Goal: Information Seeking & Learning: Learn about a topic

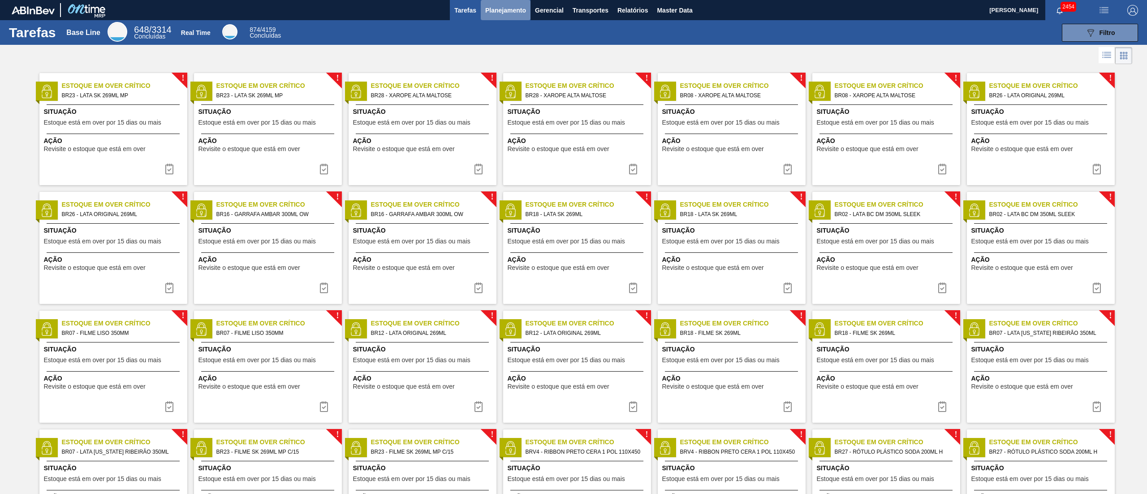
click at [492, 14] on span "Planejamento" at bounding box center [505, 10] width 41 height 11
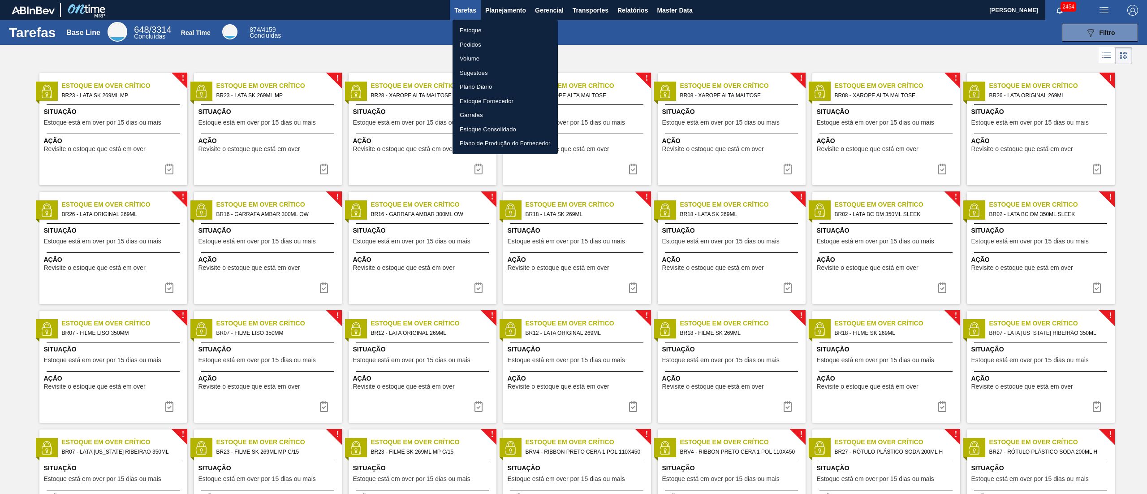
click at [468, 47] on li "Pedidos" at bounding box center [505, 45] width 105 height 14
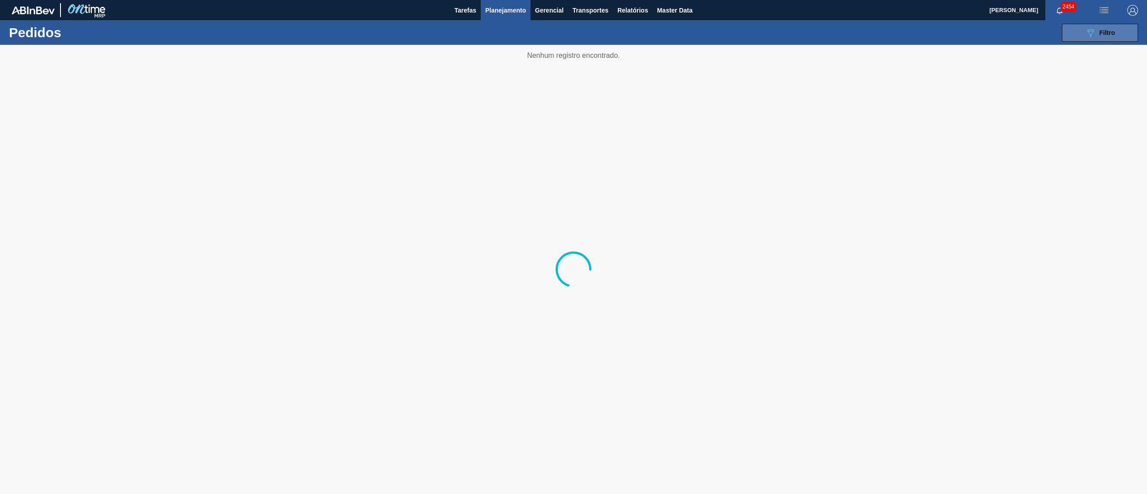
click at [1087, 26] on button "089F7B8B-B2A5-4AFE-B5C0-19BA573D28AC Filtro" at bounding box center [1100, 33] width 76 height 18
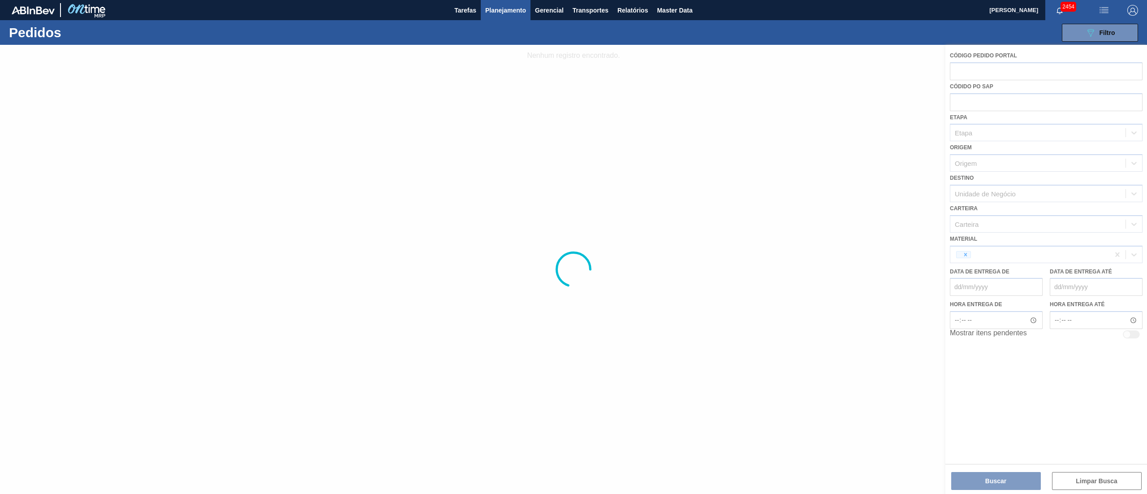
click at [963, 95] on div at bounding box center [573, 269] width 1147 height 449
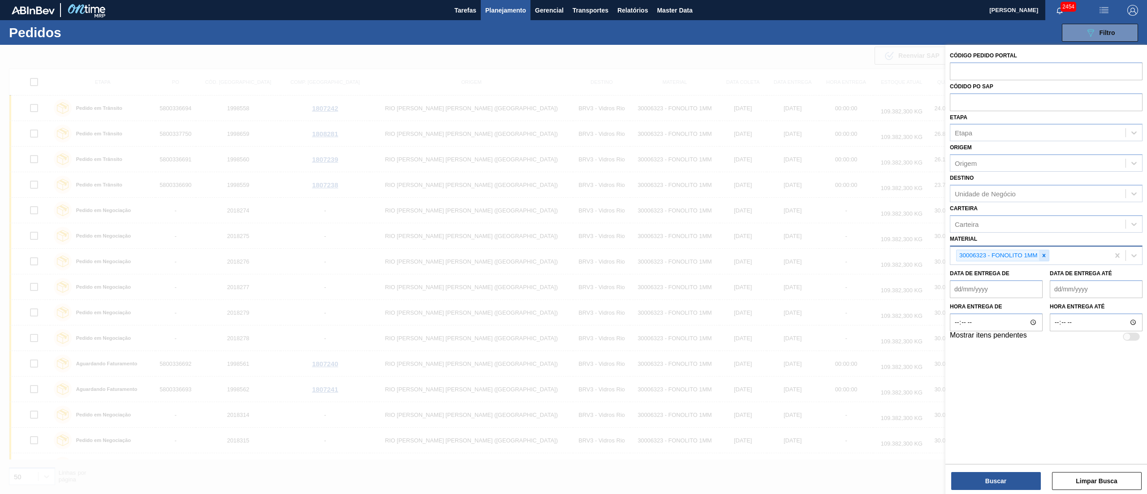
click at [1044, 252] on icon at bounding box center [1044, 255] width 6 height 6
click at [957, 103] on input "text" at bounding box center [1046, 101] width 193 height 17
drag, startPoint x: 982, startPoint y: 215, endPoint x: 979, endPoint y: 200, distance: 14.8
click at [982, 213] on div "Carteira Carteira" at bounding box center [1046, 217] width 193 height 30
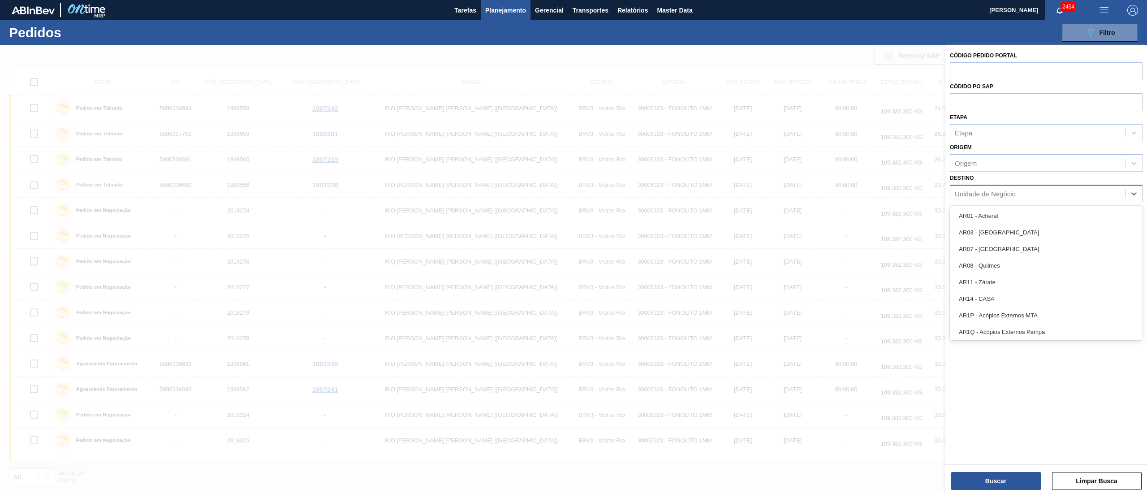
click at [977, 195] on div "Unidade de Negócio" at bounding box center [985, 194] width 61 height 8
click at [498, 16] on button "Planejamento" at bounding box center [506, 10] width 50 height 20
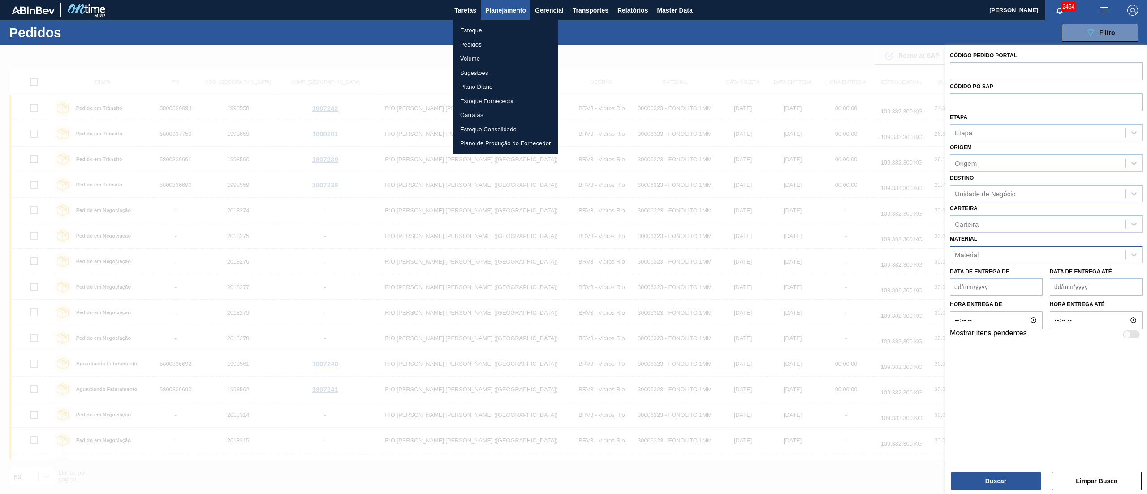
click at [470, 30] on li "Estoque" at bounding box center [505, 30] width 105 height 14
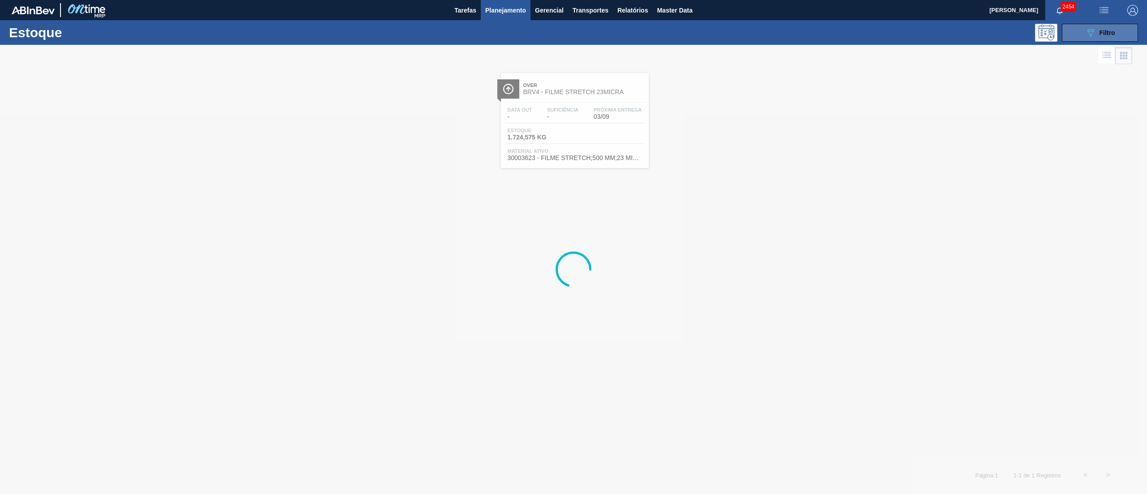
click at [1112, 37] on div "089F7B8B-B2A5-4AFE-B5C0-19BA573D28AC Filtro" at bounding box center [1101, 32] width 30 height 11
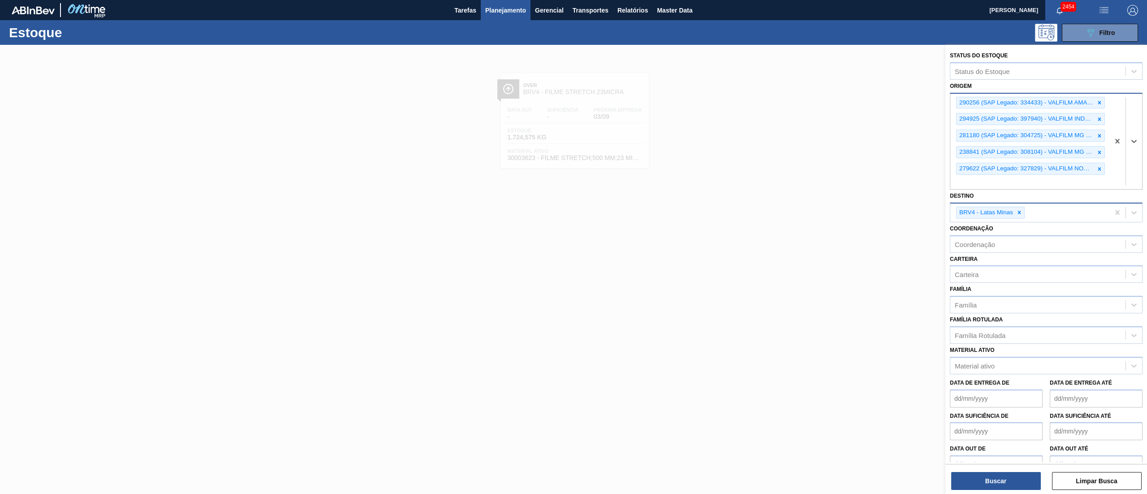
click at [1019, 134] on div "281180 (SAP Legado: 304725) - VALFILM MG INDUSTRIA EMBALAGENS" at bounding box center [1026, 135] width 138 height 11
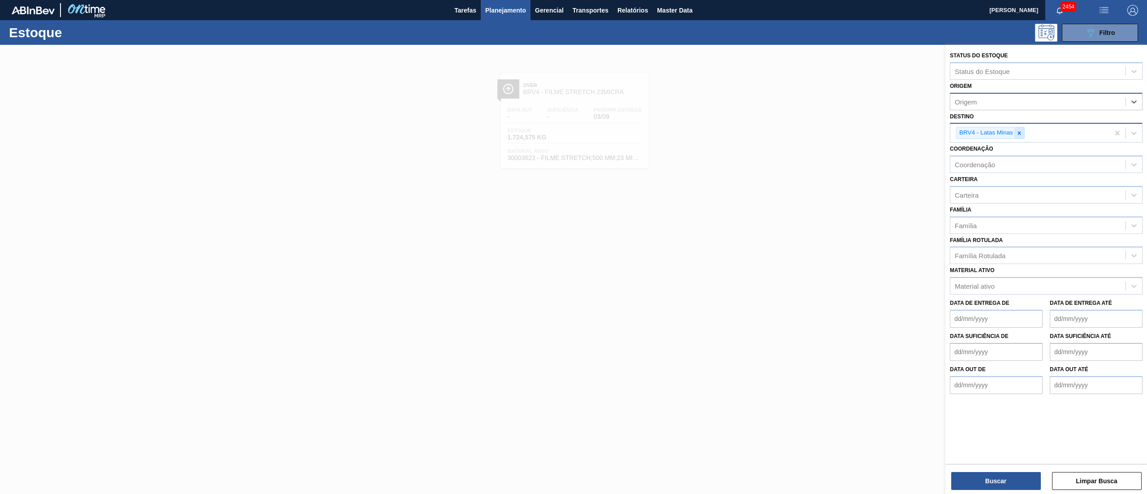
click at [1018, 134] on icon at bounding box center [1020, 133] width 6 height 6
type input "brve"
click at [1053, 151] on div "BRVE - Rolhas" at bounding box center [1046, 154] width 193 height 17
click at [997, 475] on button "Buscar" at bounding box center [997, 481] width 90 height 18
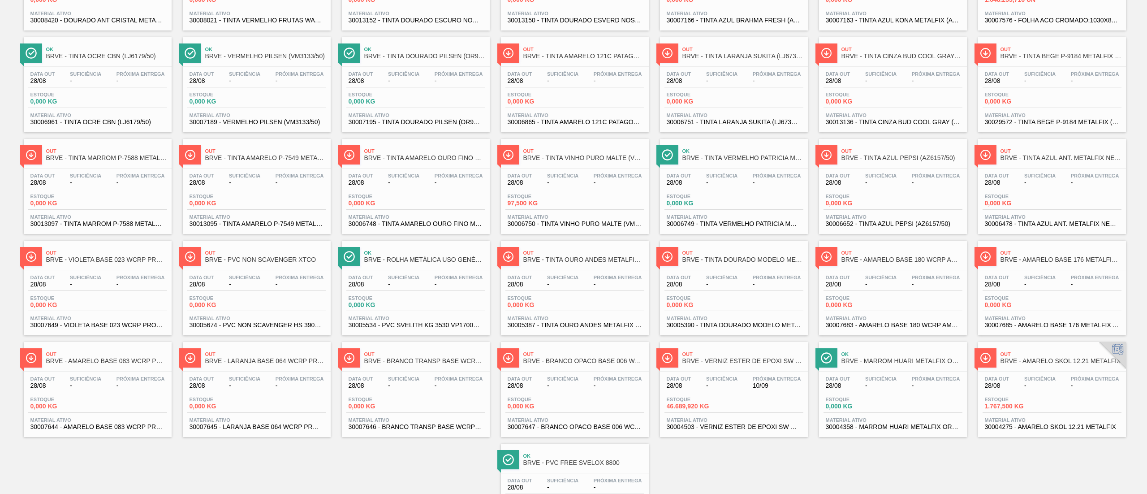
scroll to position [411, 0]
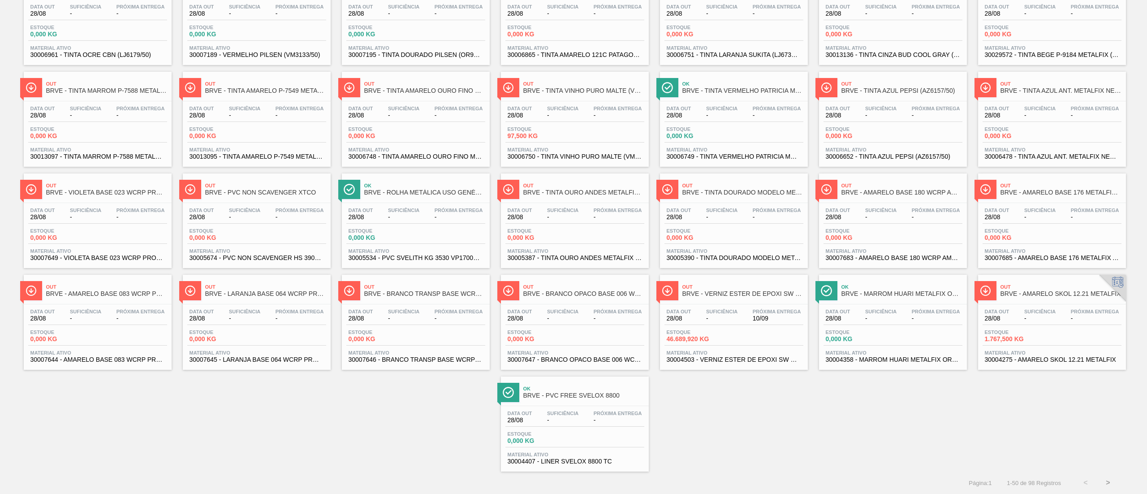
click at [1107, 482] on button ">" at bounding box center [1108, 483] width 22 height 22
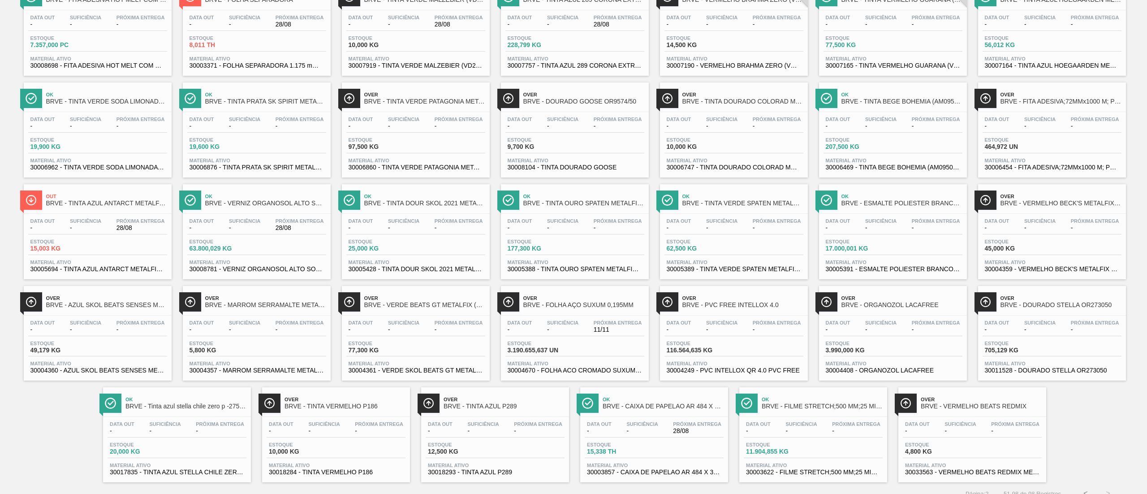
scroll to position [309, 0]
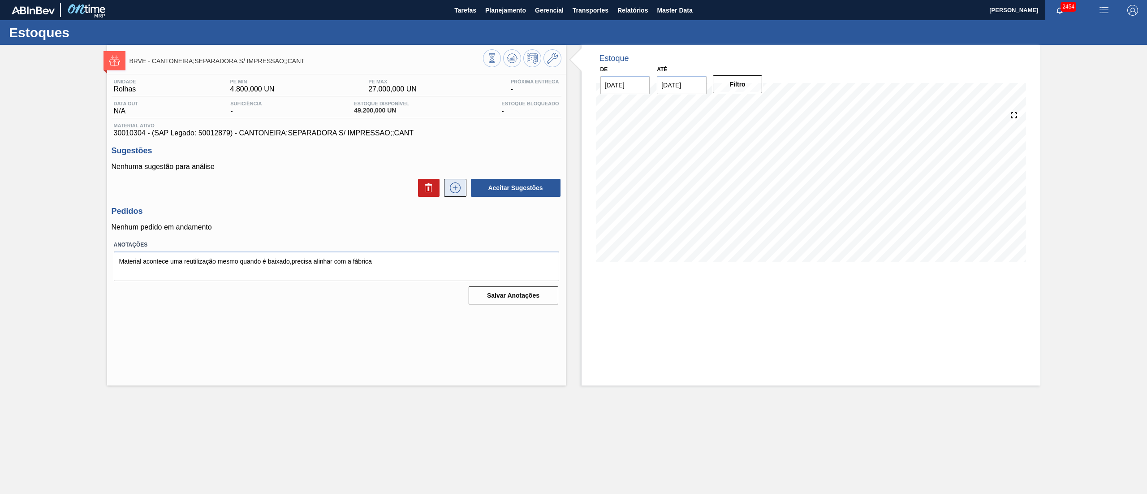
click at [461, 191] on icon at bounding box center [455, 187] width 14 height 11
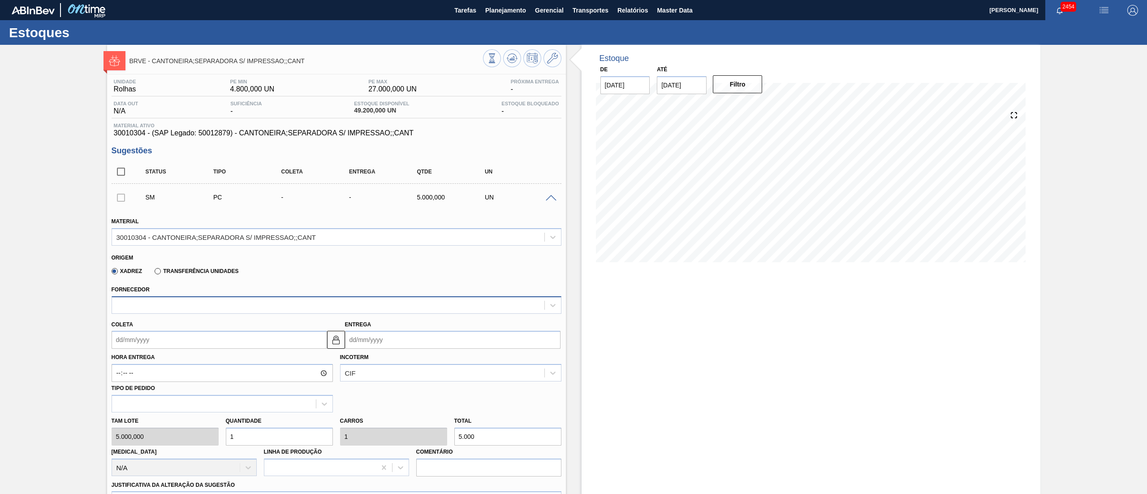
click at [217, 303] on div at bounding box center [328, 305] width 433 height 13
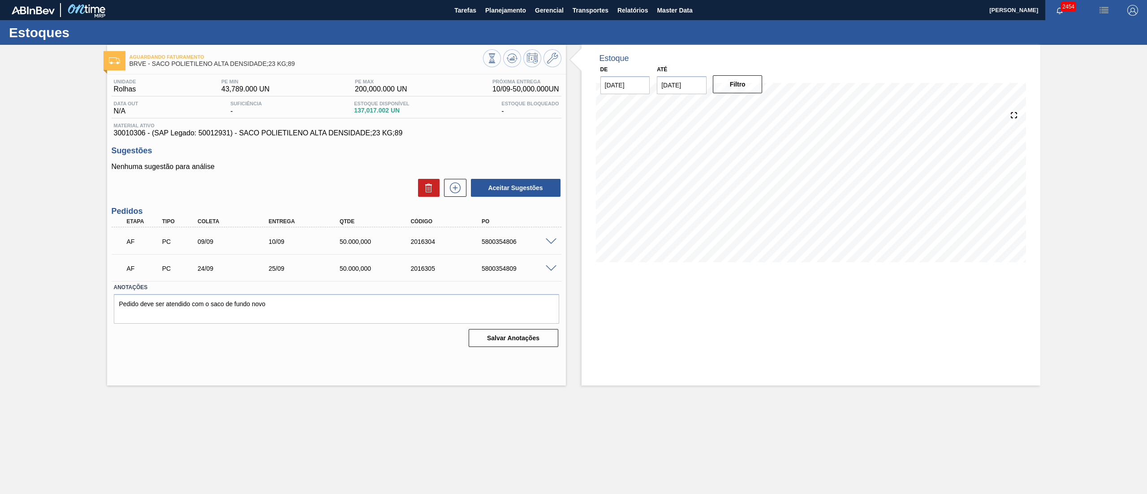
click at [556, 238] on div at bounding box center [553, 241] width 18 height 7
click at [555, 242] on span at bounding box center [551, 241] width 11 height 7
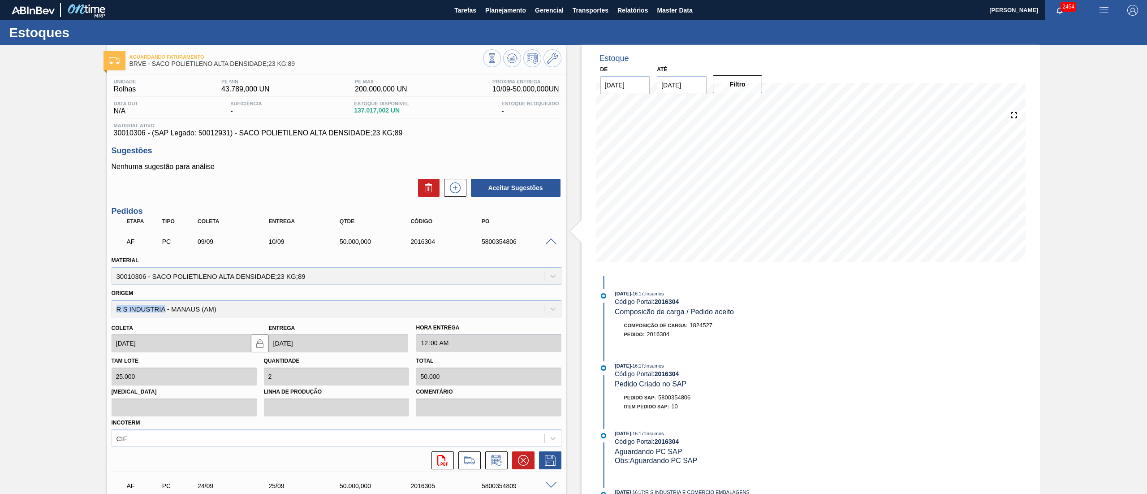
drag, startPoint x: 117, startPoint y: 310, endPoint x: 164, endPoint y: 315, distance: 46.9
click at [164, 315] on div "Origem R S INDUSTRIA - MANAUS (AM)" at bounding box center [337, 302] width 450 height 30
copy div "R S INDUSTRIA"
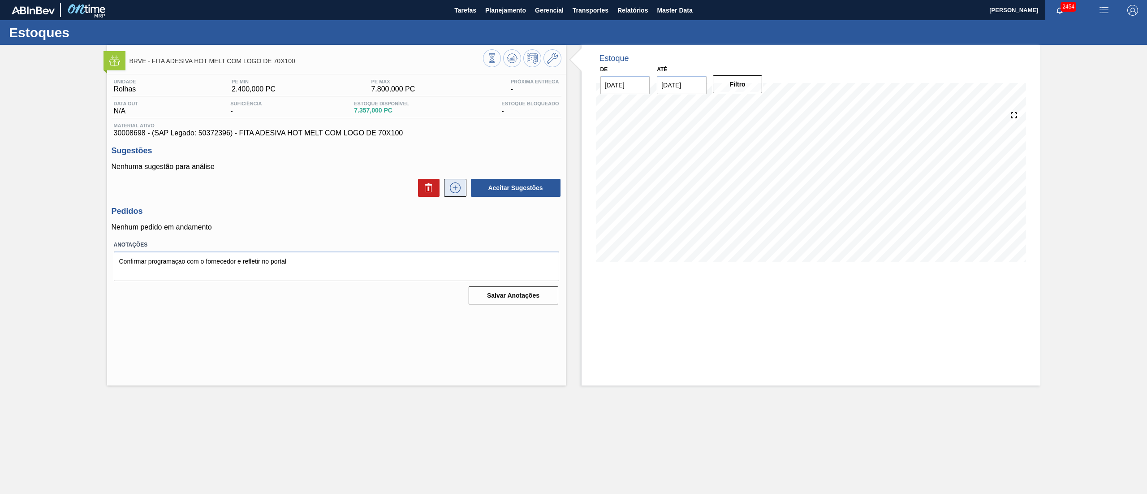
click at [452, 191] on icon at bounding box center [455, 187] width 14 height 11
click at [457, 192] on icon at bounding box center [455, 187] width 14 height 11
click at [453, 191] on icon at bounding box center [455, 187] width 14 height 11
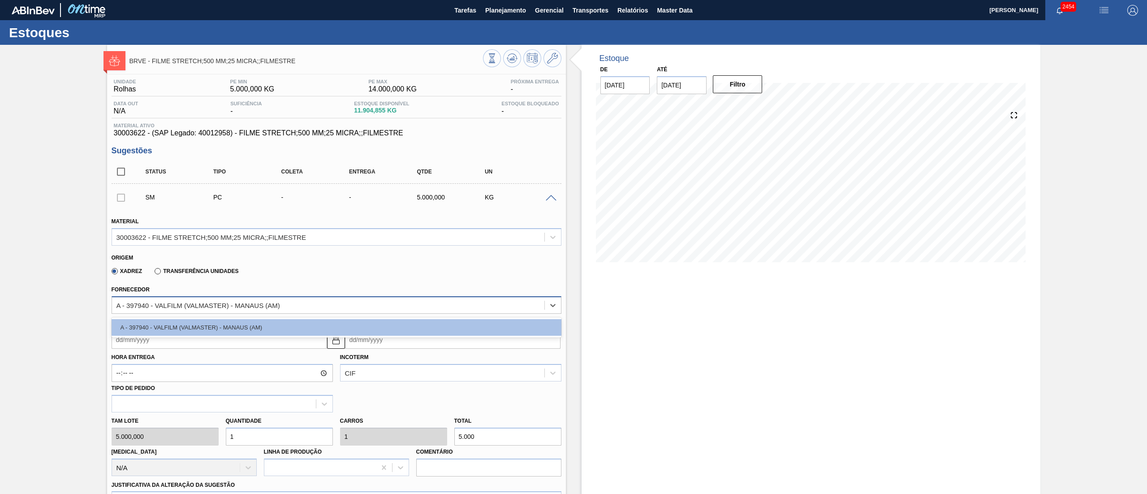
drag, startPoint x: 169, startPoint y: 306, endPoint x: 207, endPoint y: 312, distance: 38.9
click at [207, 312] on div "A - 397940 - VALFILM (VALMASTER) - MANAUS (AM)" at bounding box center [328, 305] width 433 height 13
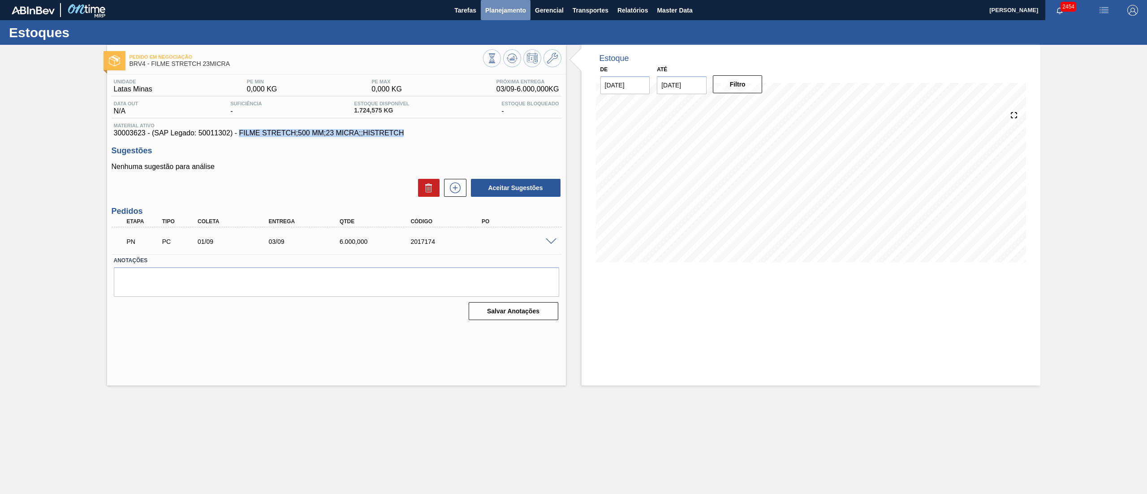
click at [519, 8] on span "Planejamento" at bounding box center [505, 10] width 41 height 11
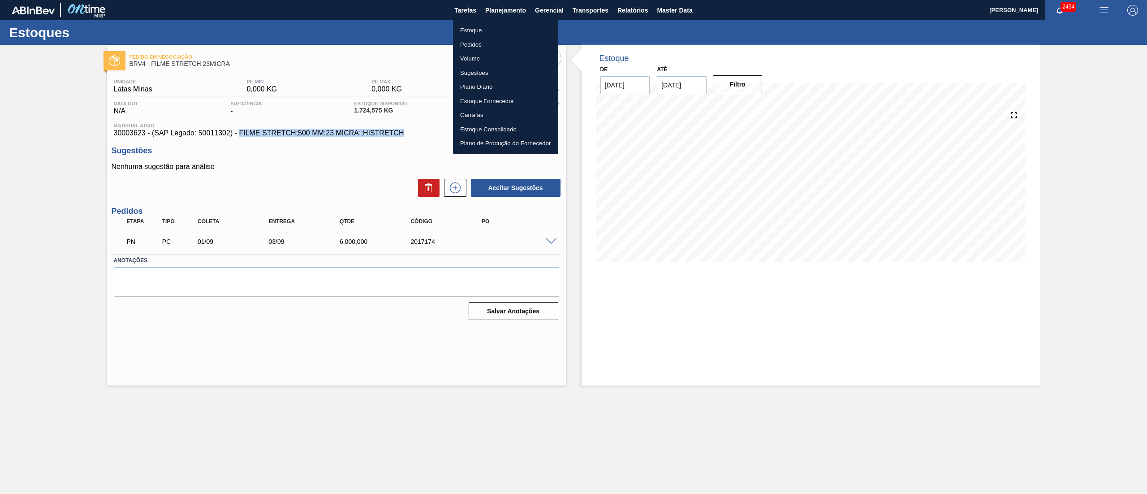
click at [477, 31] on li "Estoque" at bounding box center [505, 30] width 105 height 14
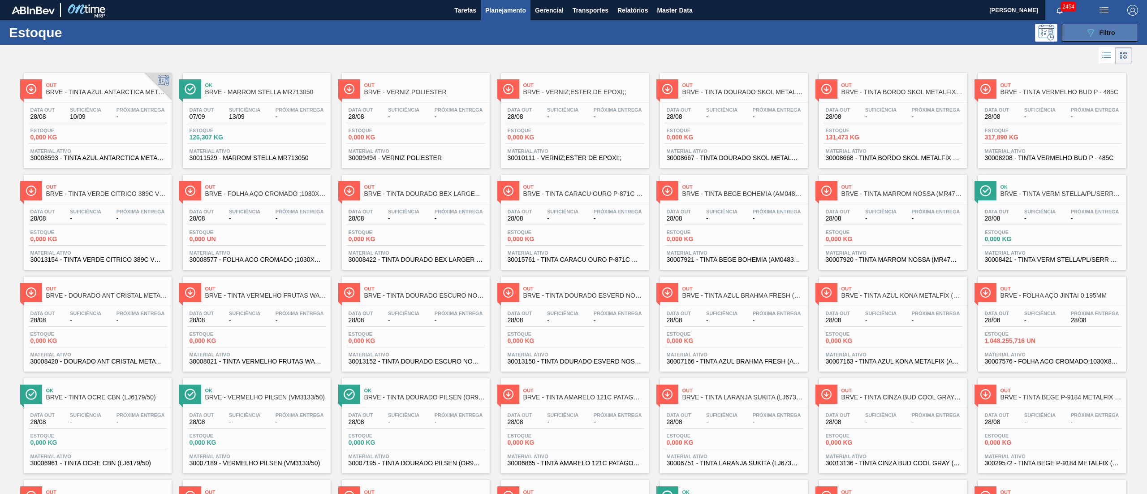
click at [1076, 28] on button "089F7B8B-B2A5-4AFE-B5C0-19BA573D28AC Filtro" at bounding box center [1100, 33] width 76 height 18
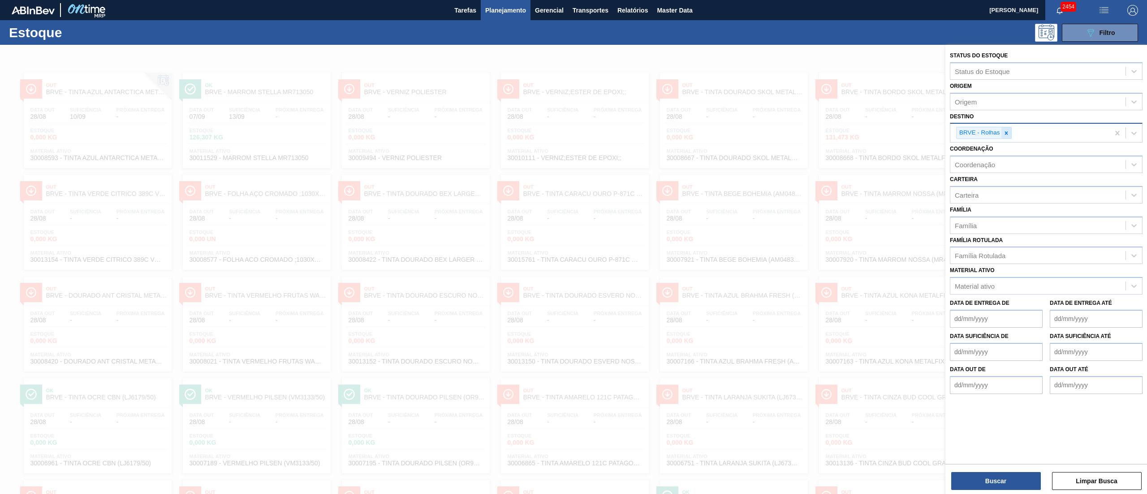
click at [1010, 132] on div at bounding box center [1007, 132] width 10 height 11
click at [1008, 136] on div at bounding box center [1007, 132] width 10 height 11
type input "brv3"
click at [994, 150] on div "BRV3 - Vidros Rio" at bounding box center [1046, 154] width 193 height 17
click at [987, 480] on button "Buscar" at bounding box center [997, 481] width 90 height 18
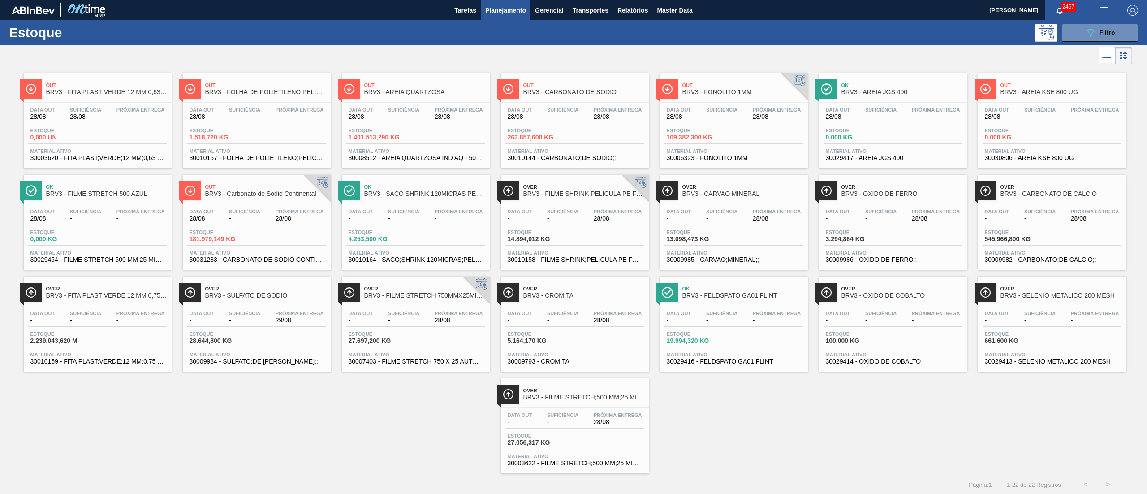
drag, startPoint x: 562, startPoint y: 141, endPoint x: 574, endPoint y: 139, distance: 11.8
drag, startPoint x: 591, startPoint y: 229, endPoint x: 578, endPoint y: 225, distance: 12.9
drag, startPoint x: 100, startPoint y: 331, endPoint x: 233, endPoint y: 333, distance: 133.6
drag, startPoint x: 565, startPoint y: 294, endPoint x: 692, endPoint y: 315, distance: 128.6
click at [1074, 29] on button "089F7B8B-B2A5-4AFE-B5C0-19BA573D28AC Filtro" at bounding box center [1100, 33] width 76 height 18
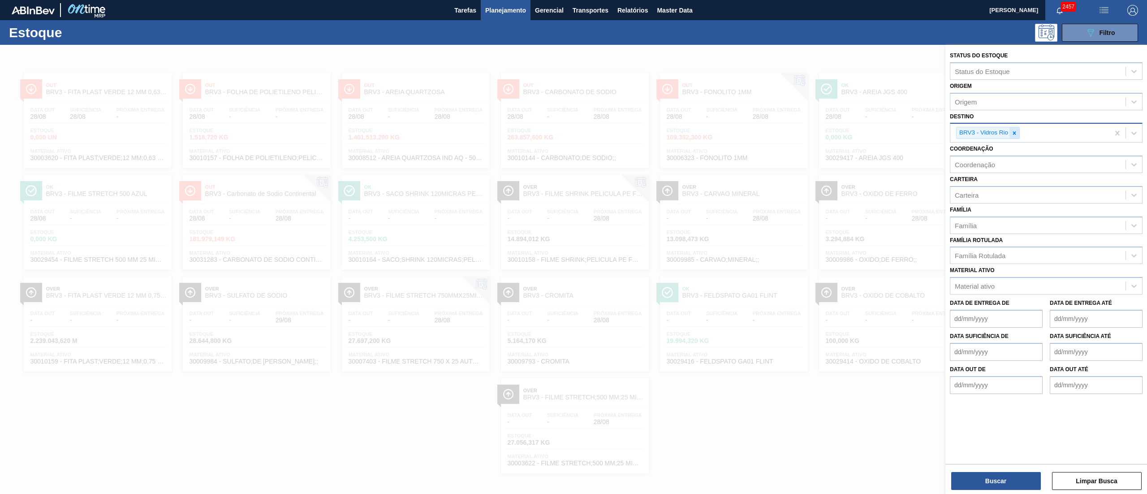
click at [1013, 134] on icon at bounding box center [1015, 133] width 6 height 6
type input "brvb"
drag, startPoint x: 990, startPoint y: 151, endPoint x: 974, endPoint y: 195, distance: 47.1
click at [988, 151] on div "BRVB - Rótulos" at bounding box center [1046, 154] width 193 height 17
click at [986, 479] on button "Buscar" at bounding box center [997, 481] width 90 height 18
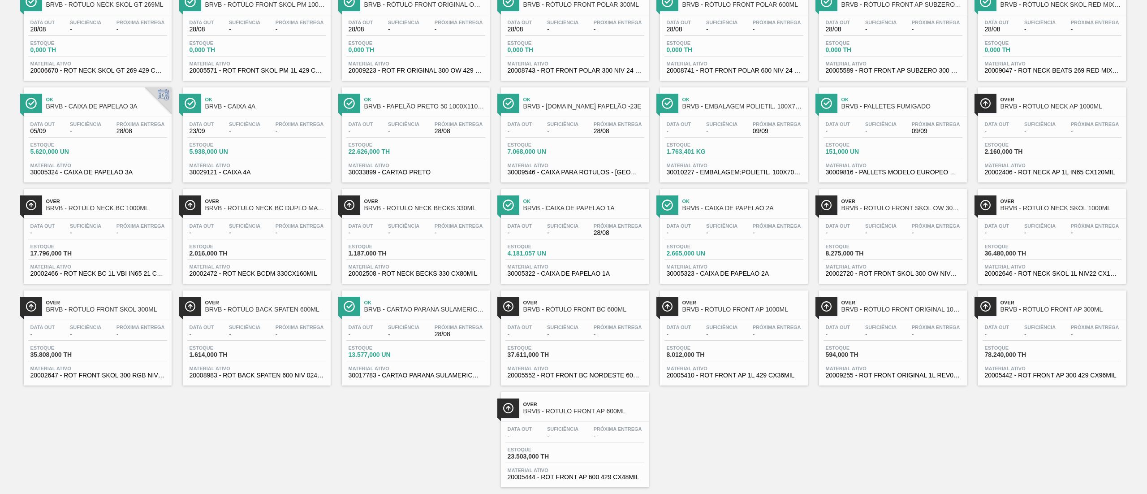
scroll to position [411, 0]
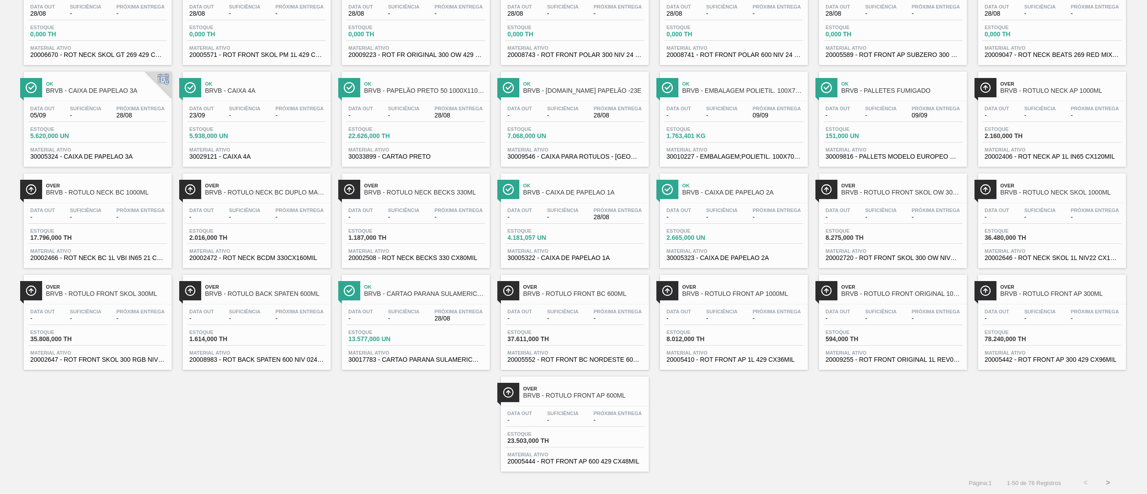
click at [1110, 482] on button ">" at bounding box center [1108, 483] width 22 height 22
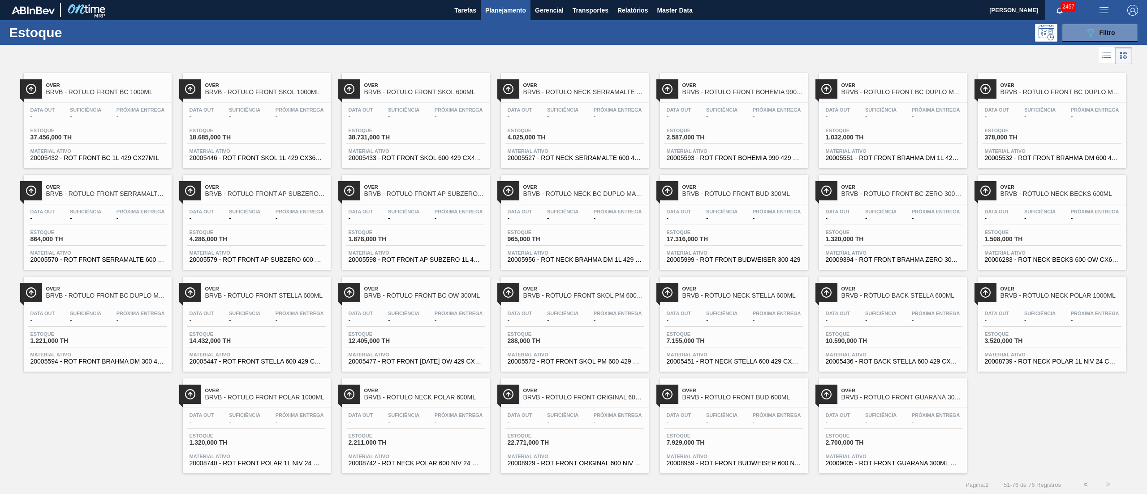
scroll to position [3, 0]
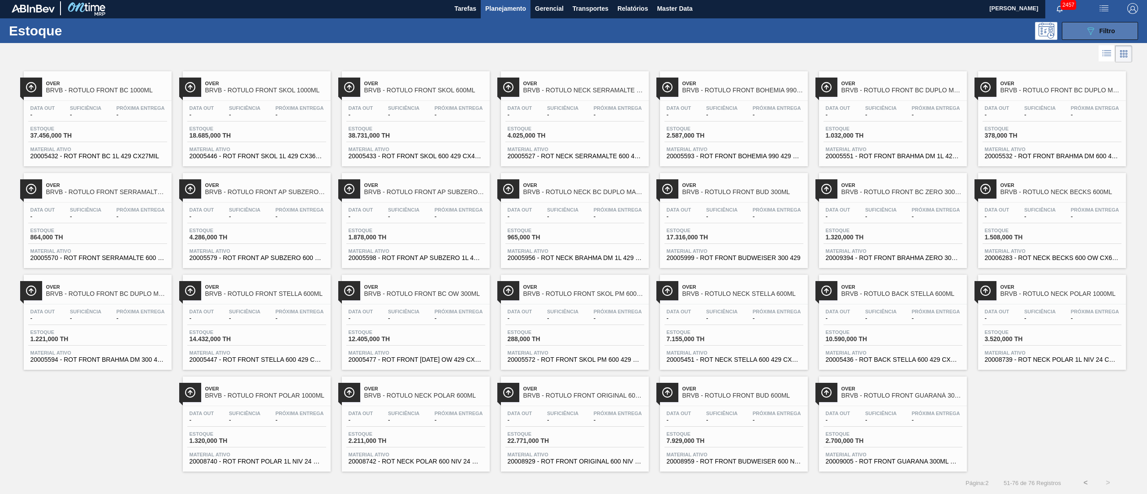
click at [1088, 28] on icon at bounding box center [1091, 31] width 7 height 8
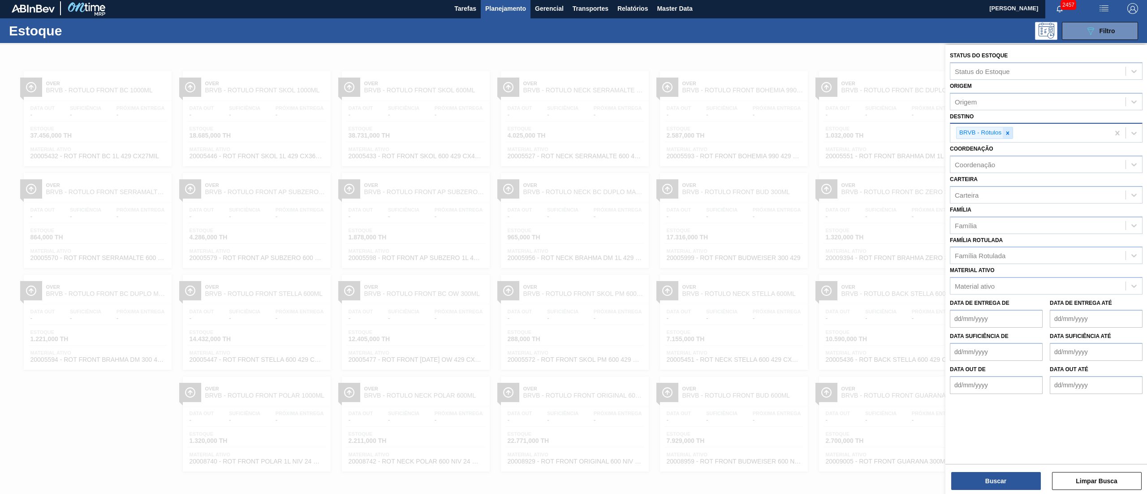
click at [1010, 135] on icon at bounding box center [1008, 133] width 6 height 6
type input "brv4"
click at [1017, 157] on div "BRV4 - Latas Minas" at bounding box center [1046, 154] width 193 height 17
click at [990, 484] on button "Buscar" at bounding box center [997, 481] width 90 height 18
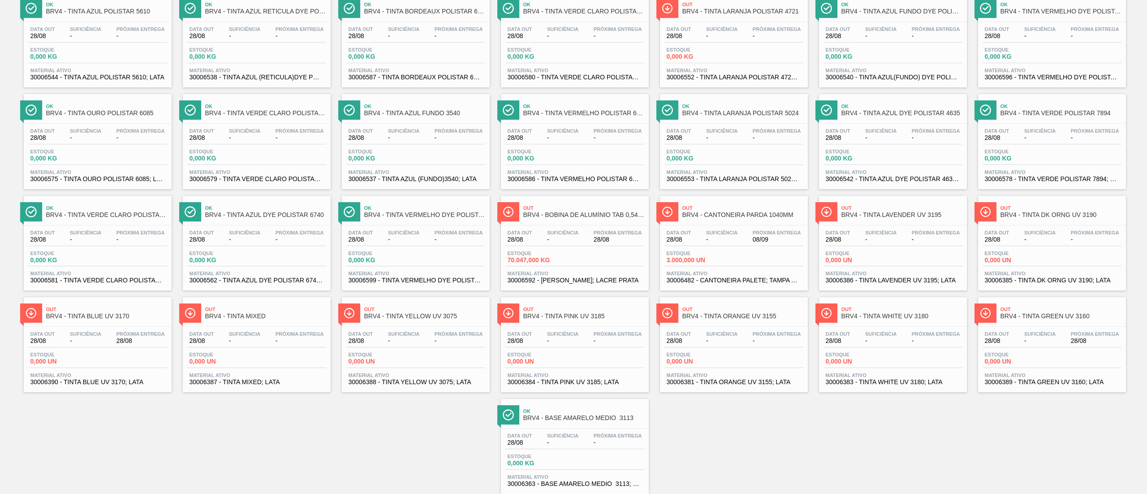
scroll to position [411, 0]
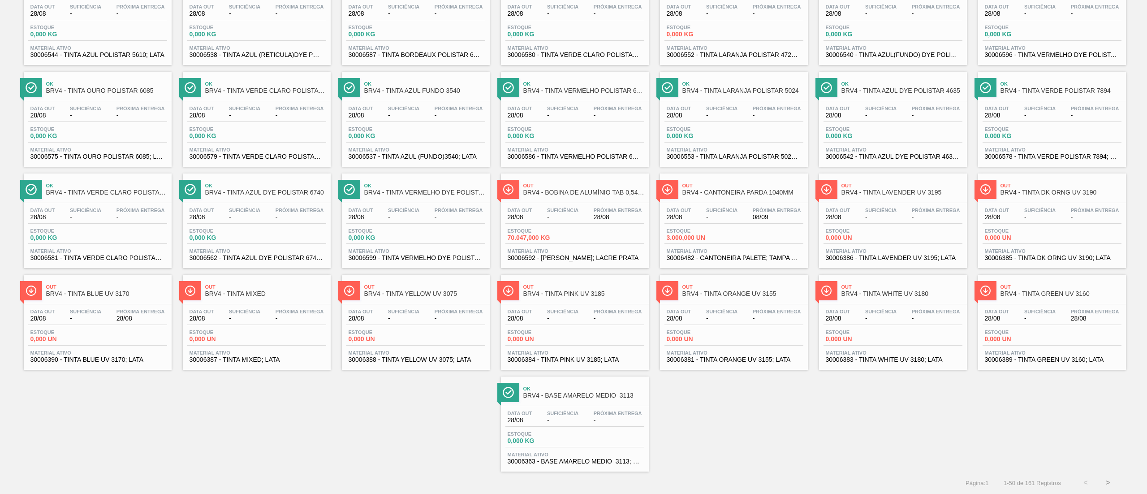
click at [1105, 480] on button ">" at bounding box center [1108, 483] width 22 height 22
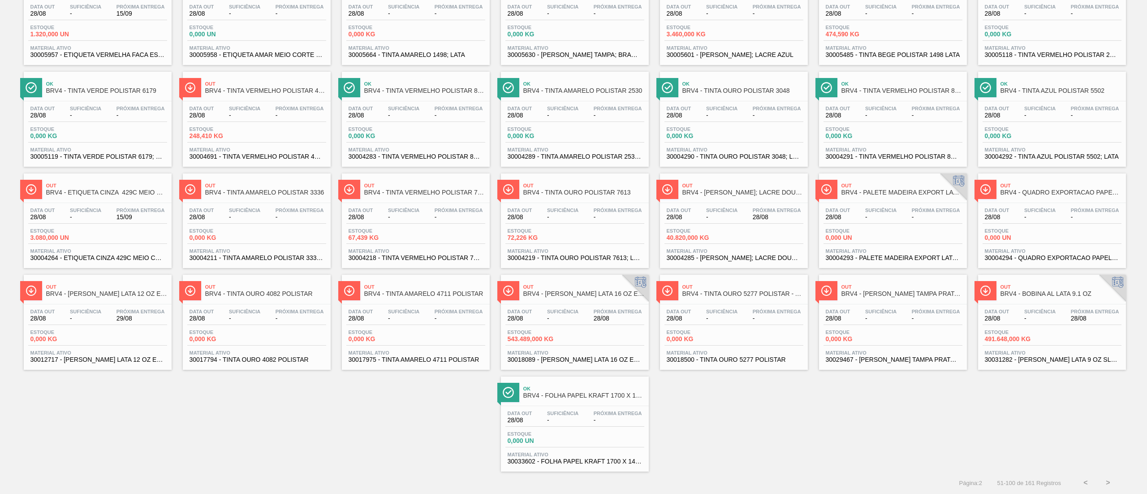
click at [1110, 478] on button ">" at bounding box center [1108, 483] width 22 height 22
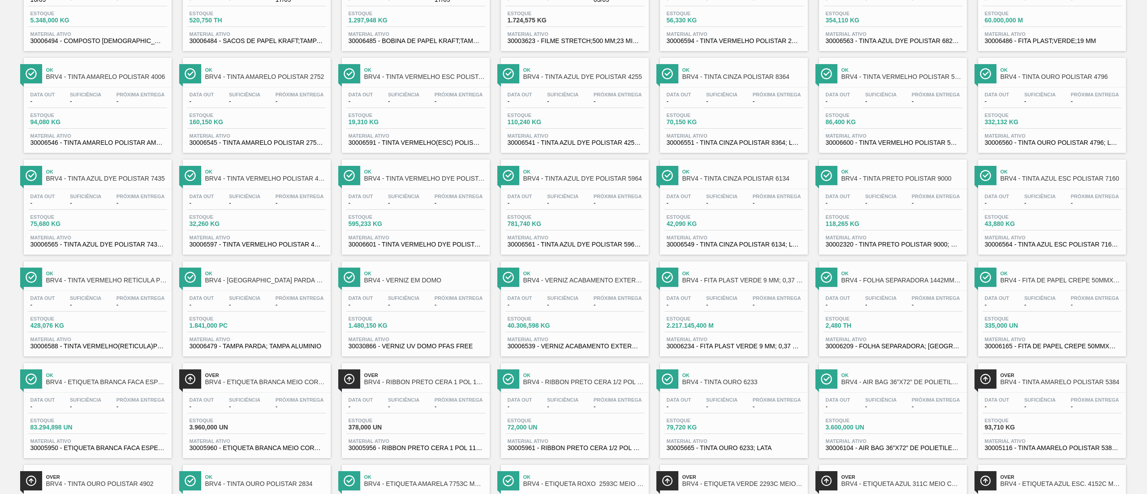
scroll to position [110, 0]
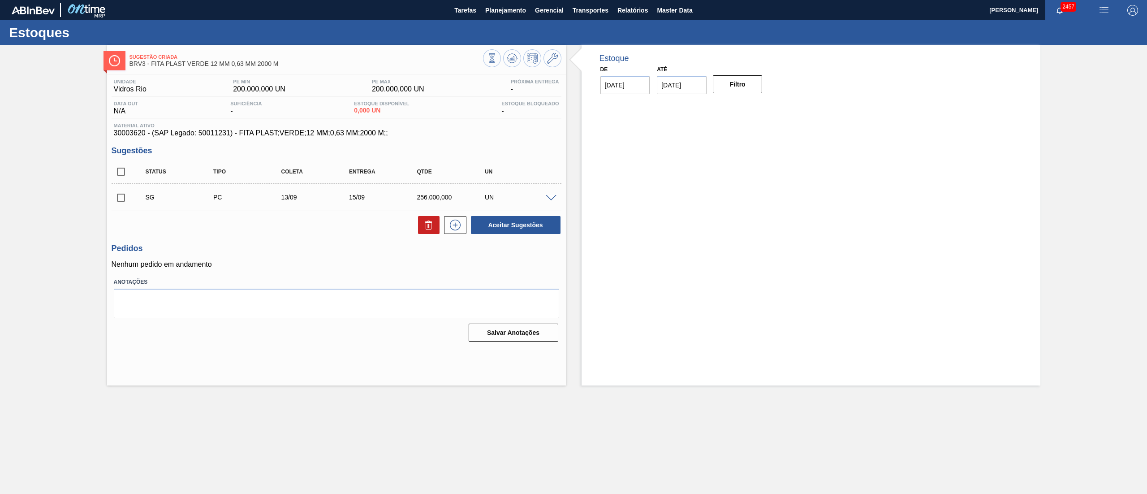
click at [549, 200] on span at bounding box center [551, 198] width 11 height 7
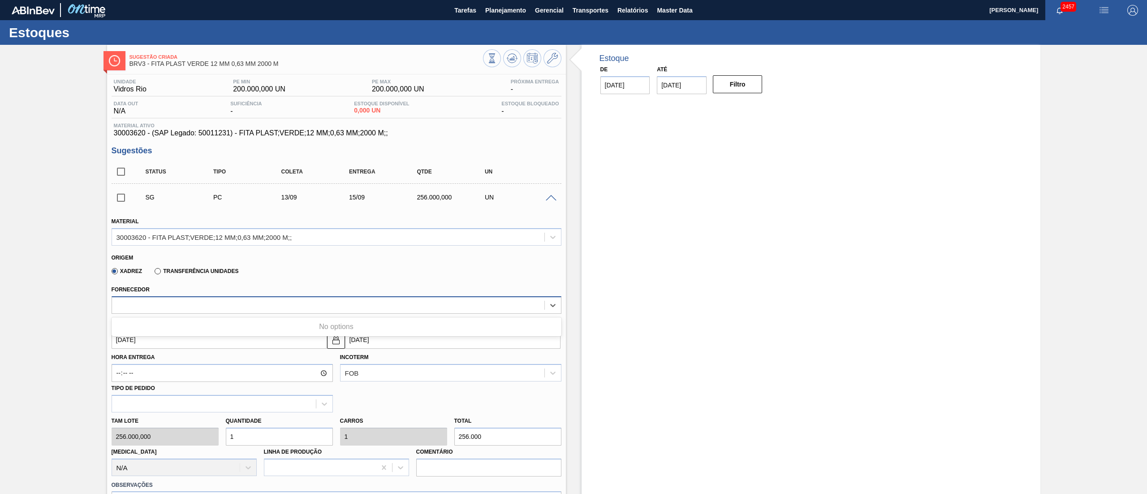
click at [171, 298] on div at bounding box center [337, 304] width 450 height 17
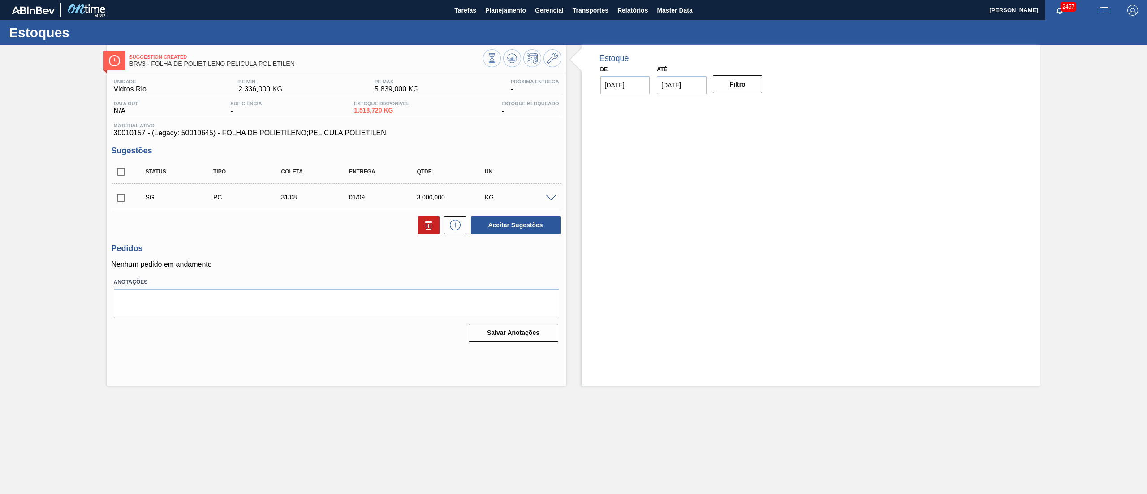
click at [547, 194] on div "SG PC 31/08 01/09 3.000,000 KG" at bounding box center [343, 197] width 407 height 18
click at [549, 198] on span at bounding box center [551, 198] width 11 height 7
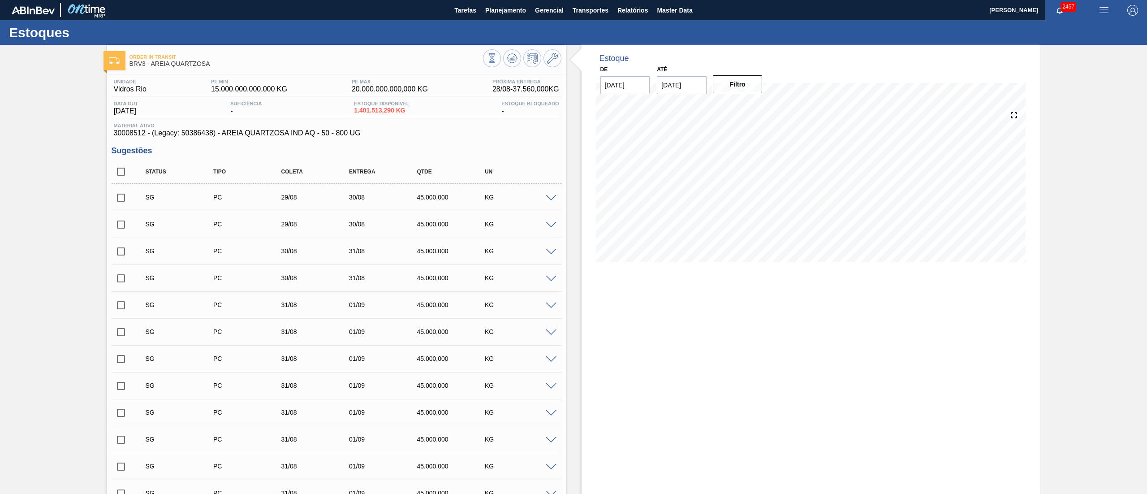
click at [544, 199] on div at bounding box center [553, 197] width 18 height 7
click at [548, 199] on span at bounding box center [551, 198] width 11 height 7
click at [549, 199] on span at bounding box center [551, 198] width 11 height 7
type input "30.000,000"
type input "30.000"
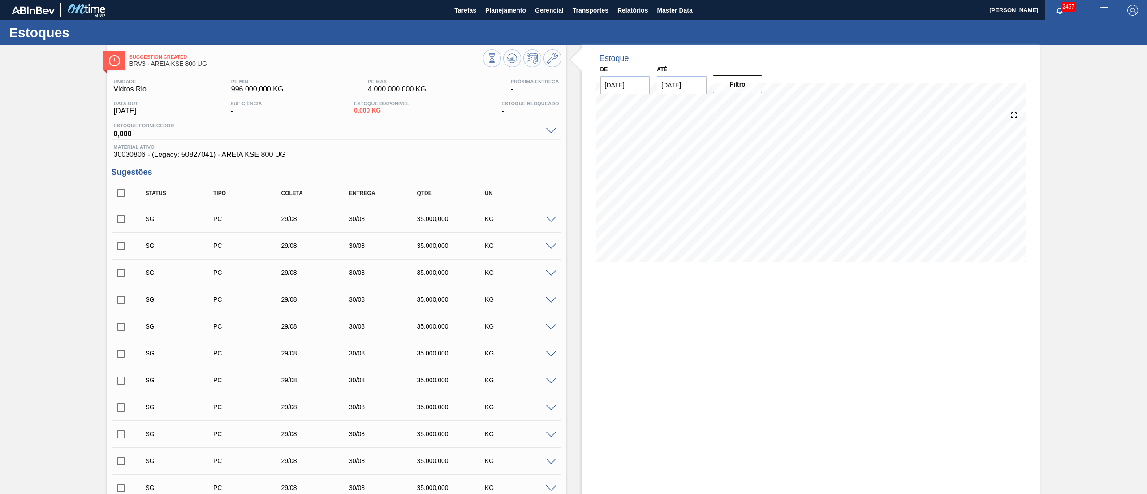
click at [549, 230] on div "SG PC 29/08 30/08 35.000,000 KG" at bounding box center [337, 219] width 450 height 22
click at [547, 215] on div "SG PC 29/08 30/08 35.000,000 KG" at bounding box center [337, 219] width 450 height 22
click at [546, 222] on div "KG" at bounding box center [522, 218] width 78 height 7
click at [547, 218] on span at bounding box center [551, 219] width 11 height 7
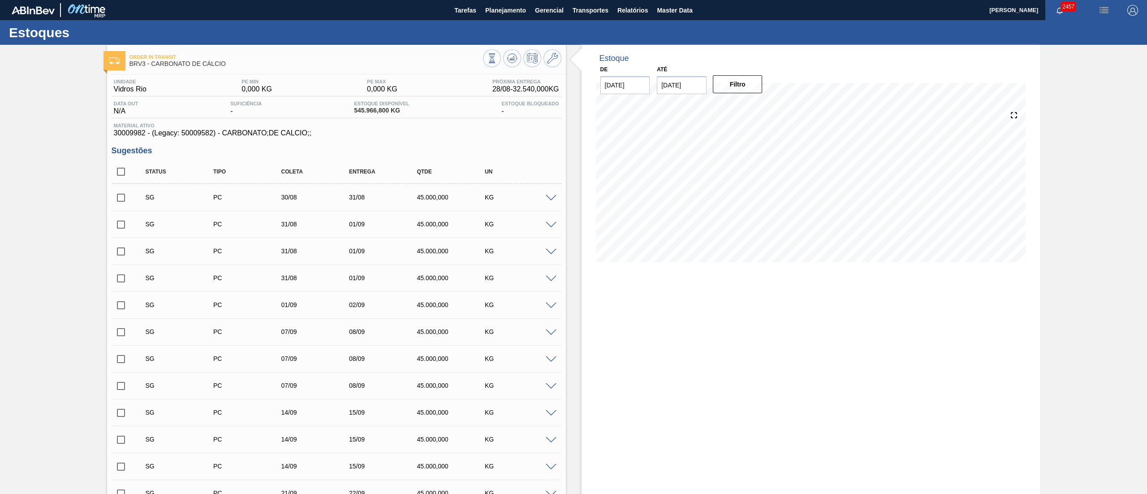
click at [551, 200] on span at bounding box center [551, 198] width 11 height 7
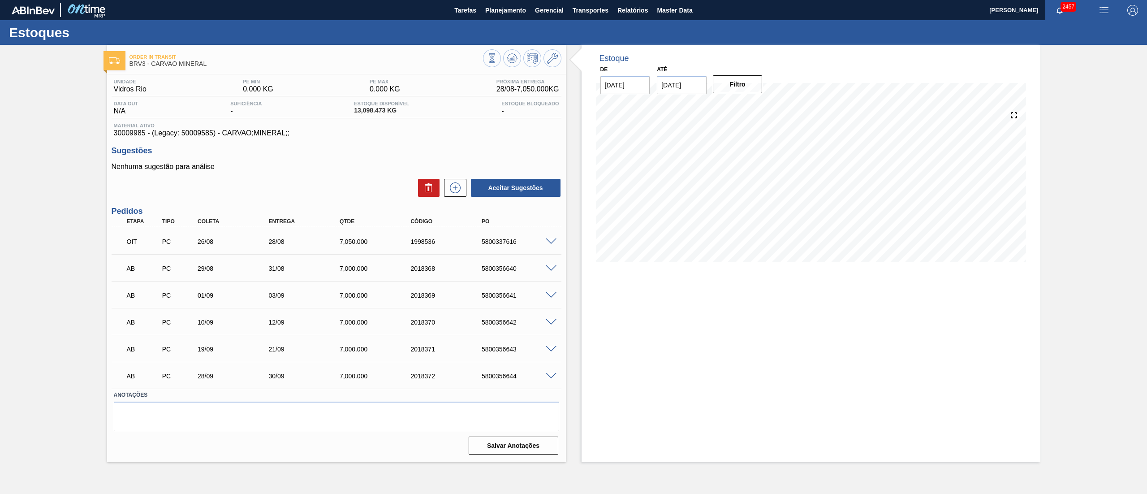
click at [550, 240] on span at bounding box center [551, 241] width 11 height 7
type input "7.000"
type input "1,007"
type input "7.050"
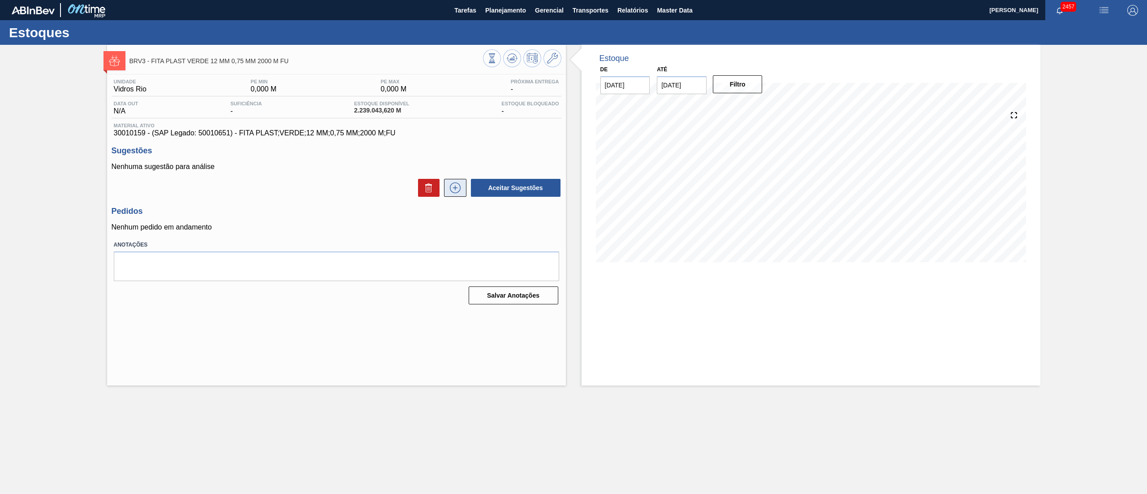
click at [463, 191] on button at bounding box center [455, 188] width 22 height 18
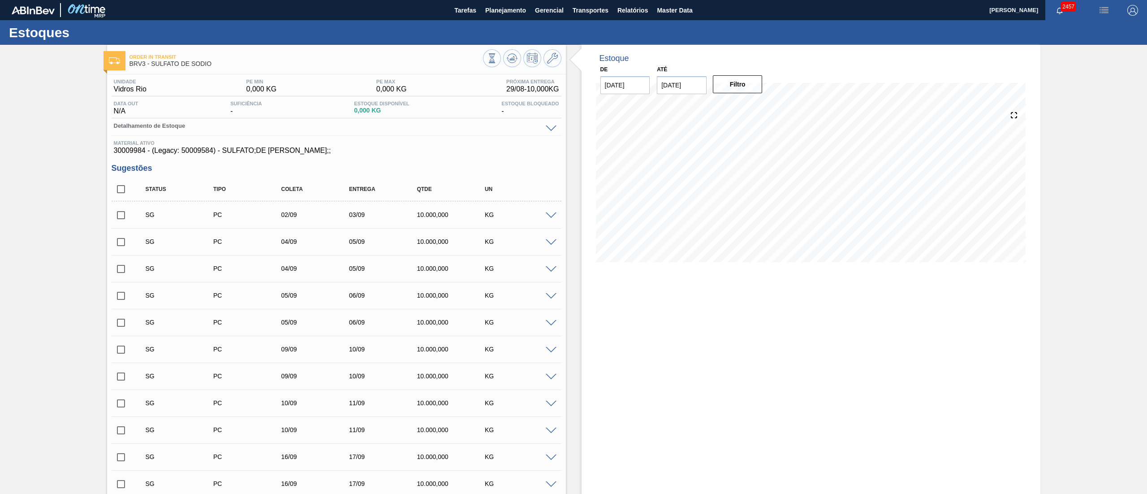
click at [546, 218] on span at bounding box center [551, 215] width 11 height 7
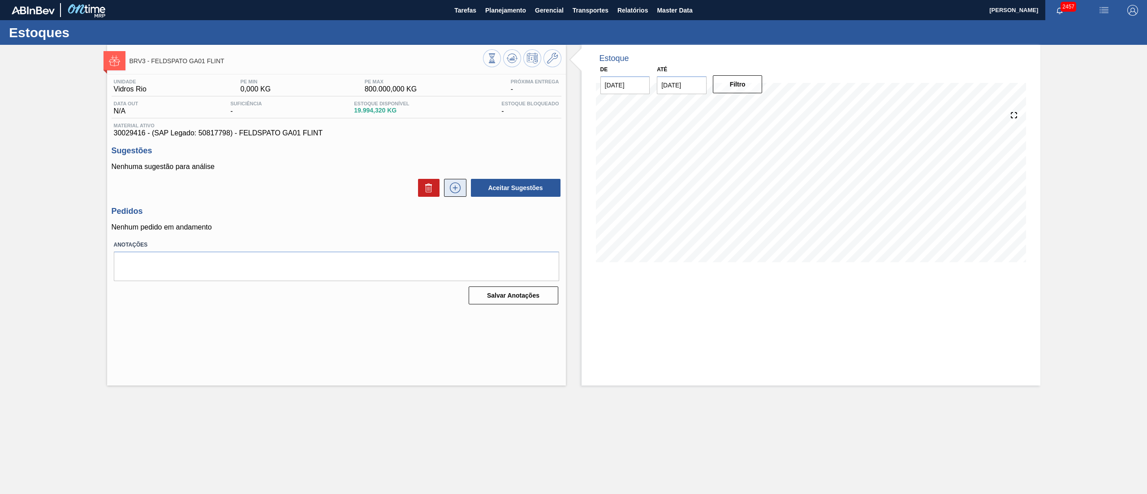
click at [448, 187] on icon at bounding box center [455, 187] width 14 height 11
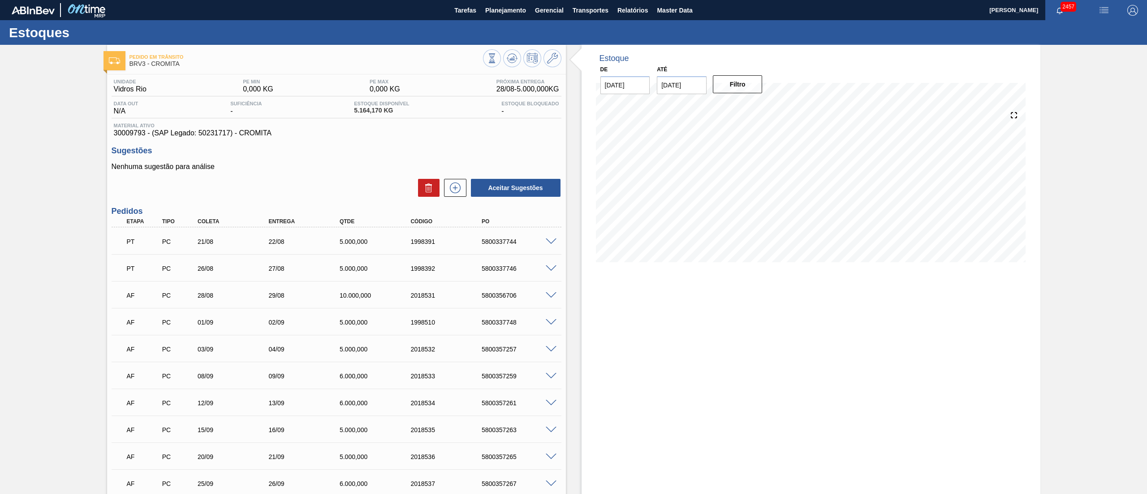
click at [551, 240] on span at bounding box center [551, 241] width 11 height 7
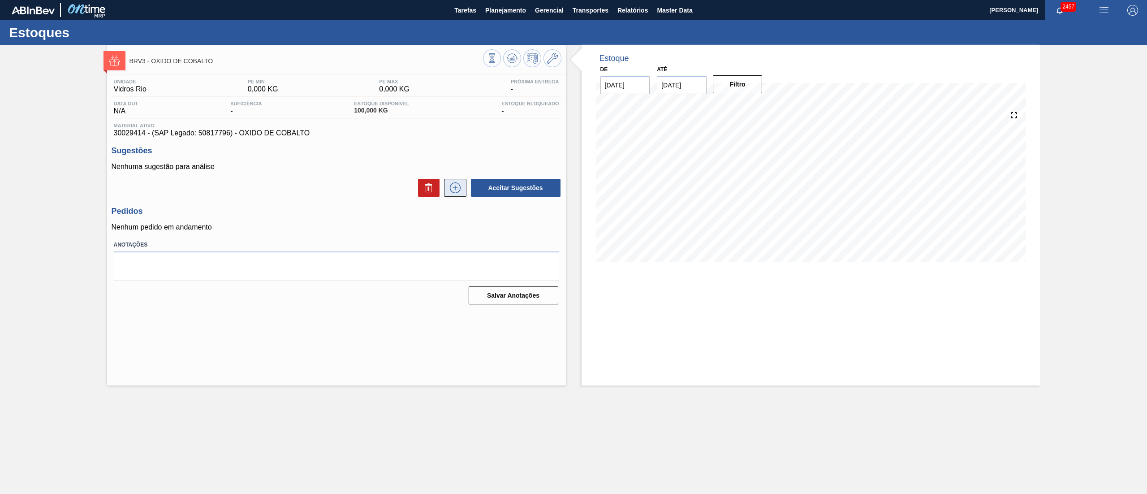
click at [458, 185] on icon at bounding box center [455, 187] width 11 height 11
click at [451, 192] on icon at bounding box center [455, 187] width 11 height 11
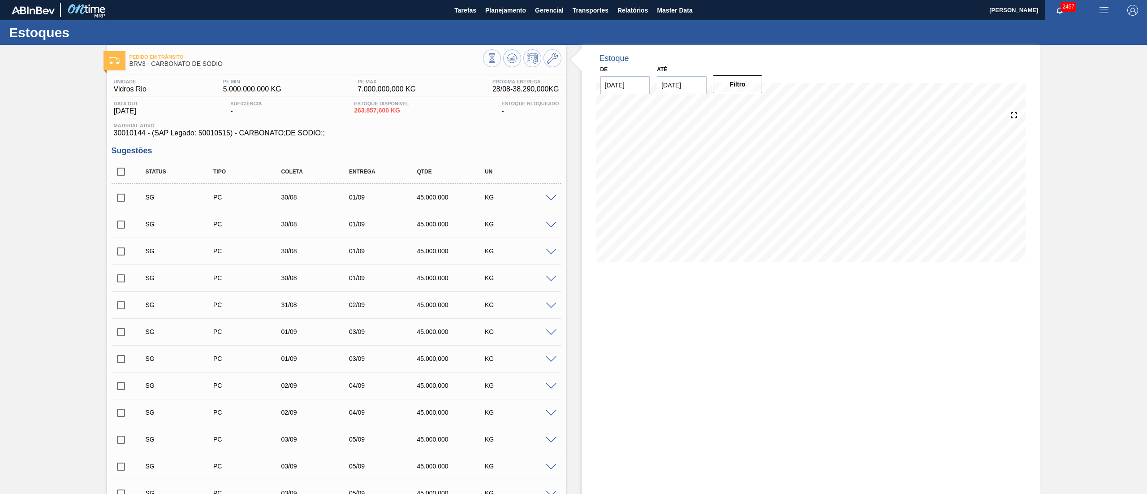
click at [551, 200] on span at bounding box center [551, 198] width 11 height 7
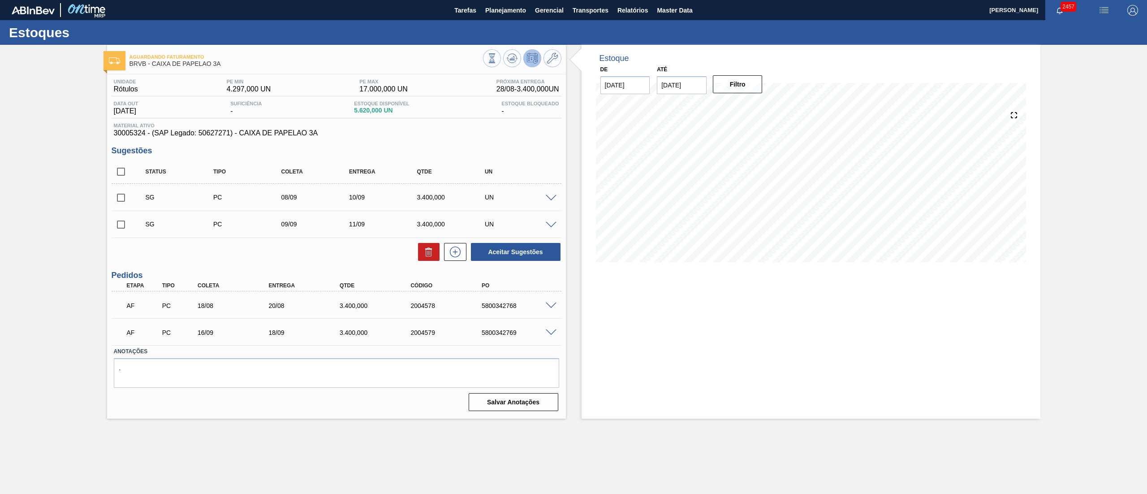
click at [553, 201] on span at bounding box center [551, 198] width 11 height 7
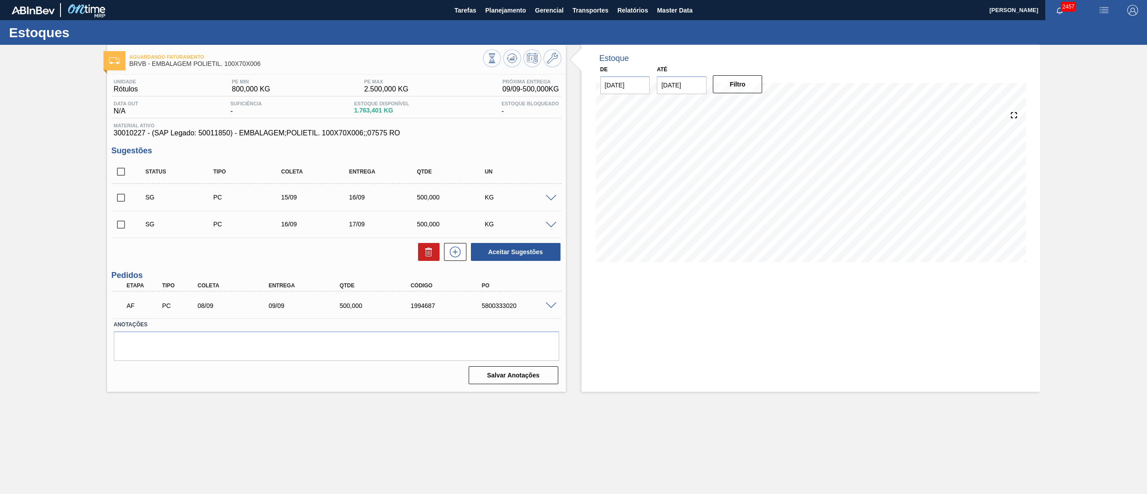
click at [551, 197] on span at bounding box center [551, 198] width 11 height 7
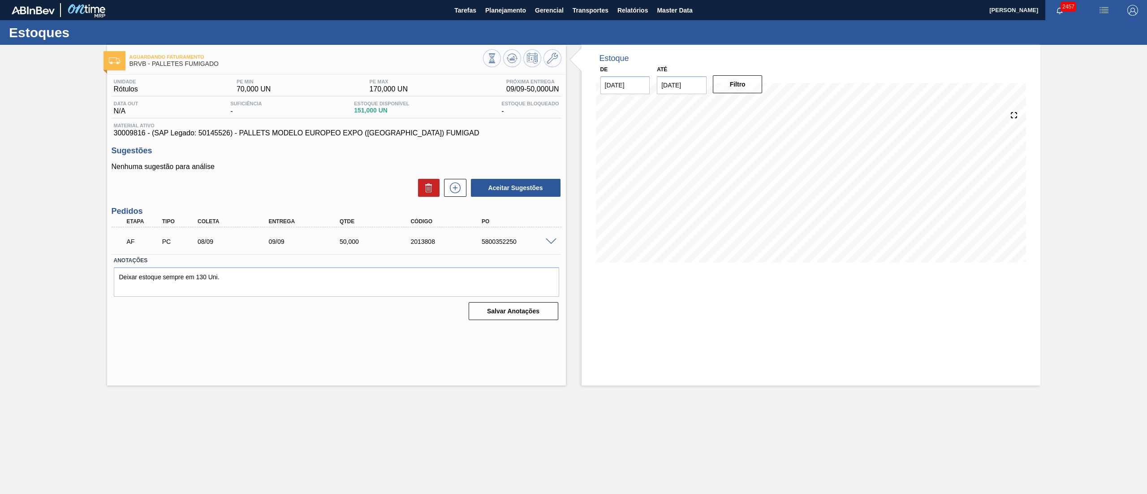
click at [550, 240] on span at bounding box center [551, 241] width 11 height 7
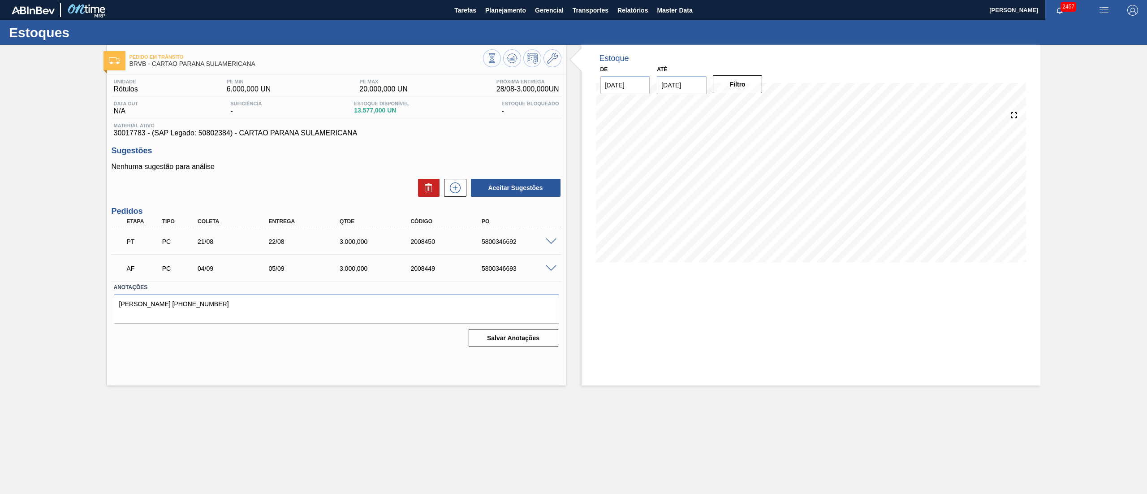
click at [550, 238] on div at bounding box center [553, 241] width 18 height 7
click at [551, 239] on span at bounding box center [551, 241] width 11 height 7
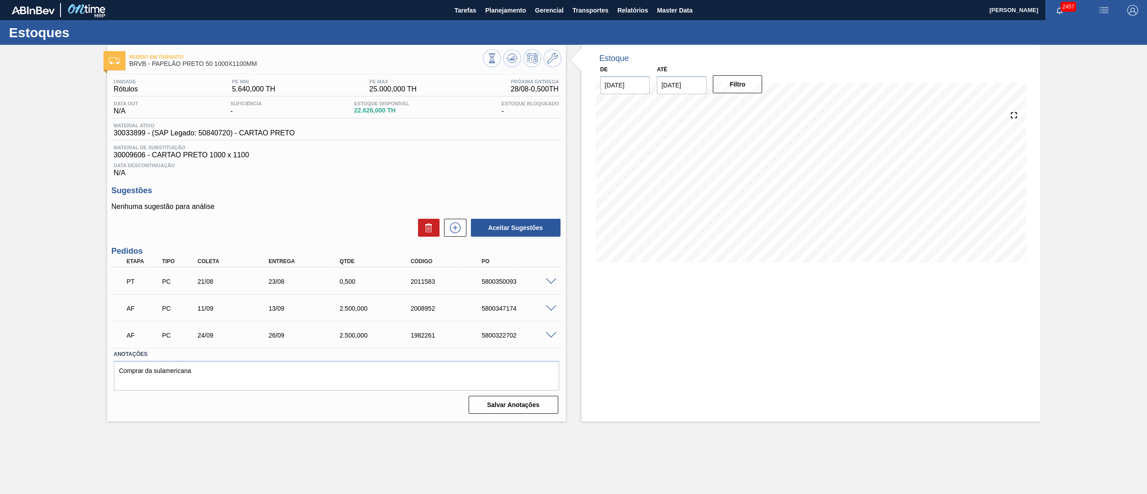
click at [550, 281] on span at bounding box center [551, 281] width 11 height 7
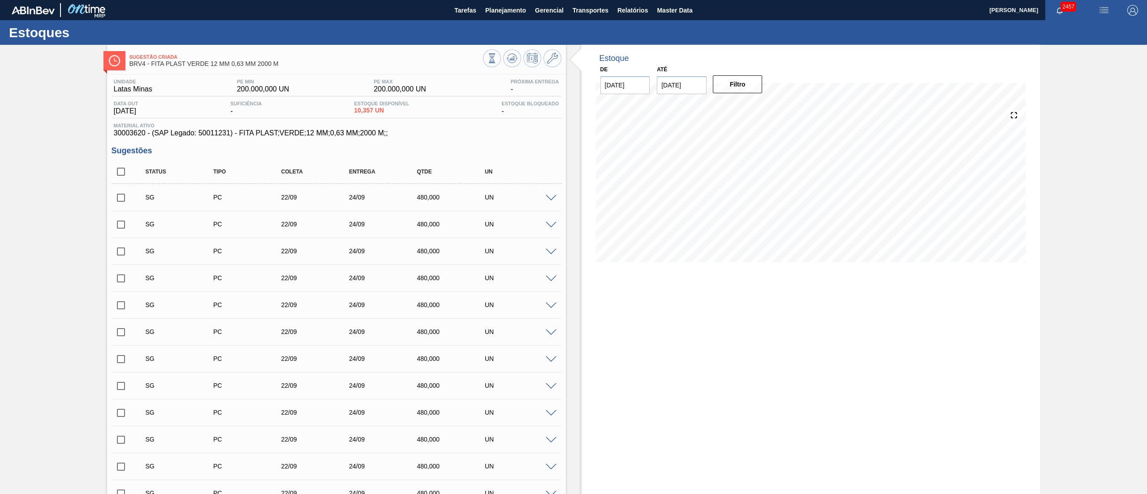
click at [553, 200] on span at bounding box center [551, 198] width 11 height 7
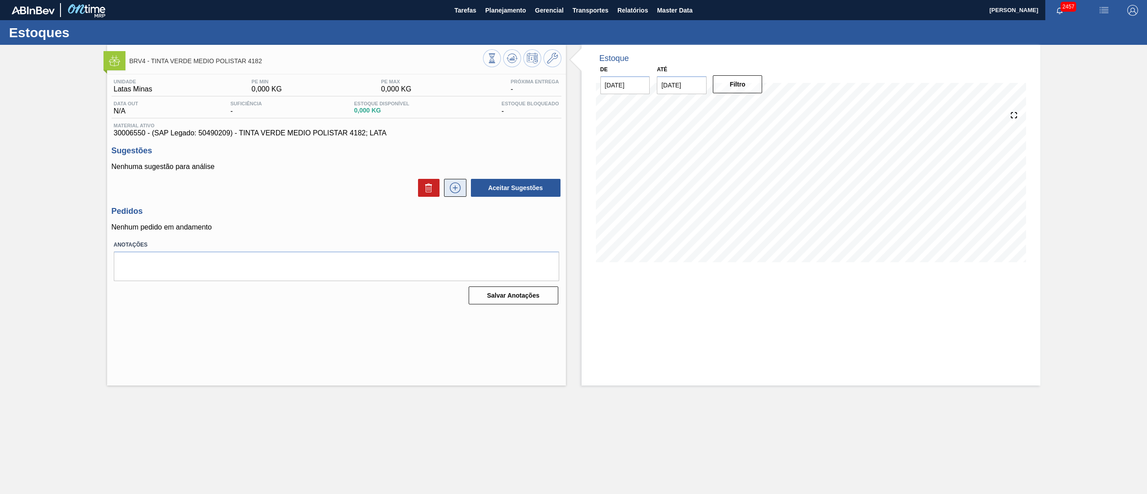
click at [457, 192] on icon at bounding box center [455, 187] width 14 height 11
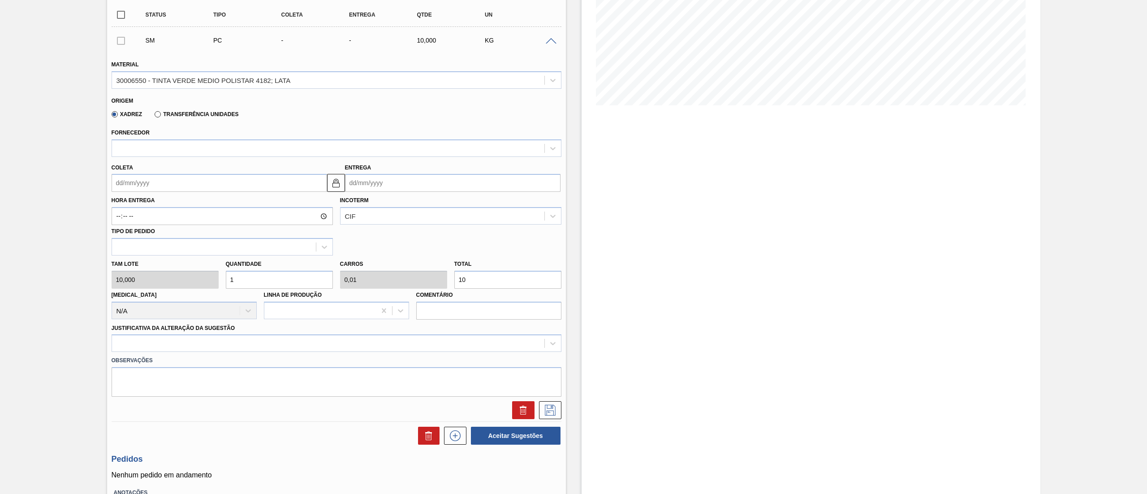
scroll to position [179, 0]
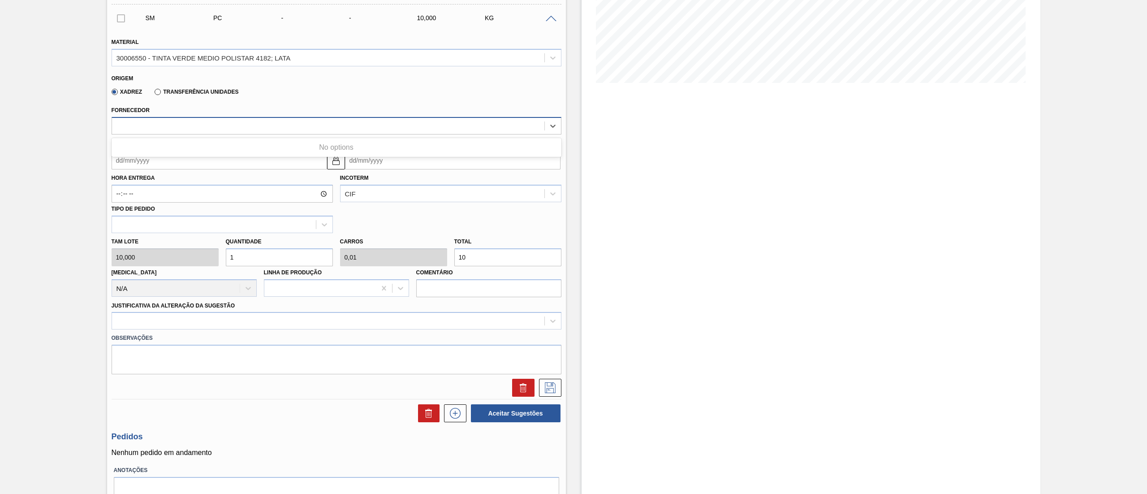
click at [177, 124] on div at bounding box center [328, 125] width 433 height 13
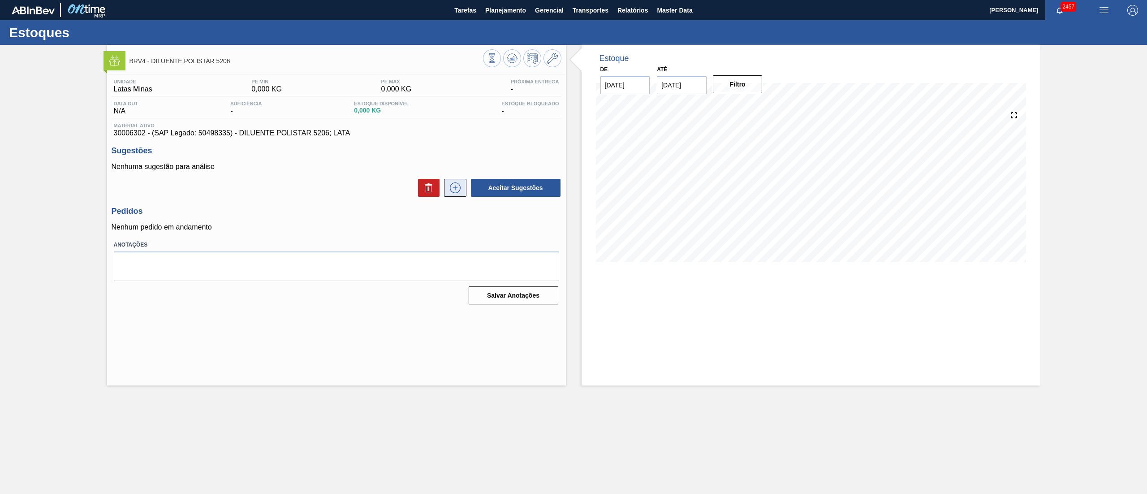
click at [459, 192] on icon at bounding box center [455, 187] width 14 height 11
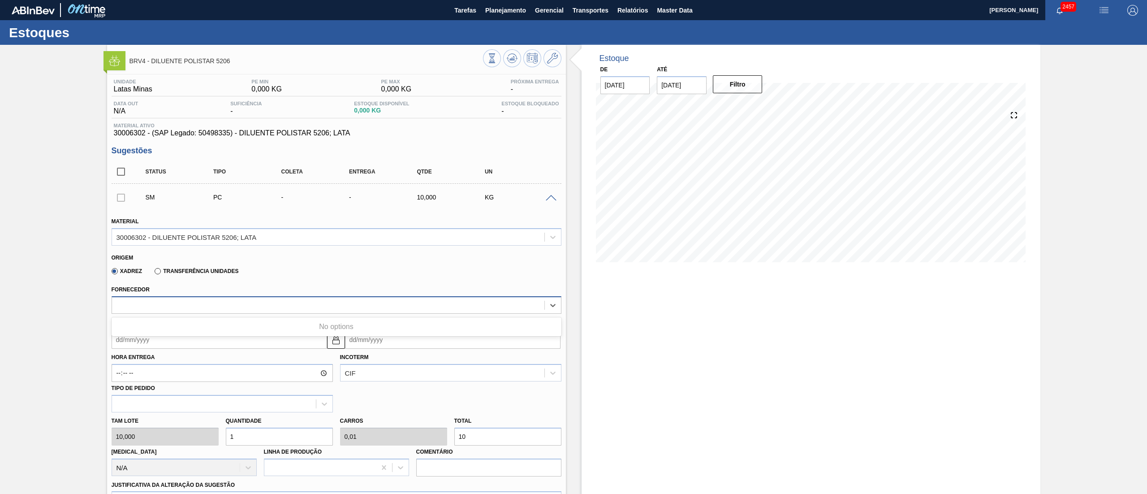
click at [161, 301] on div at bounding box center [328, 305] width 433 height 13
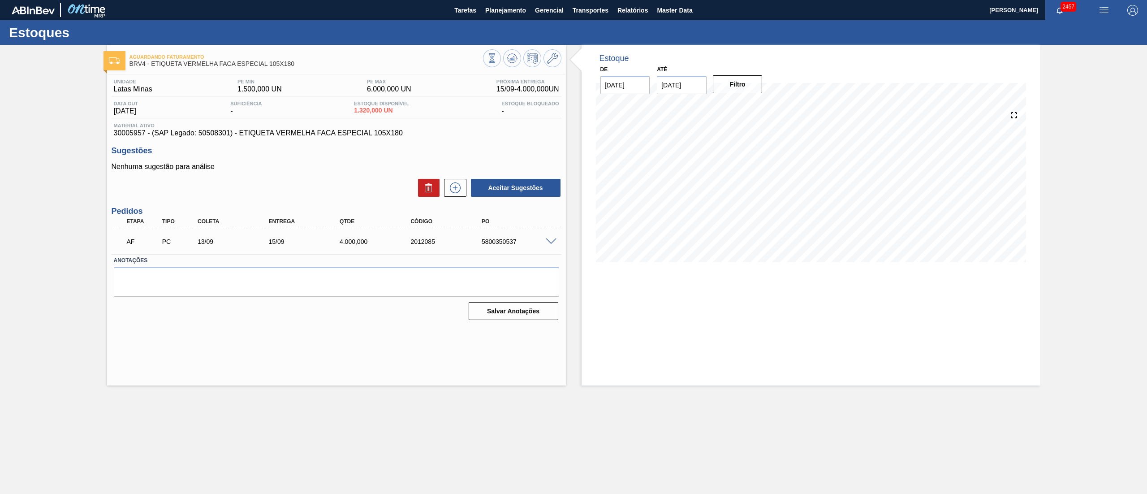
click at [553, 244] on span at bounding box center [551, 241] width 11 height 7
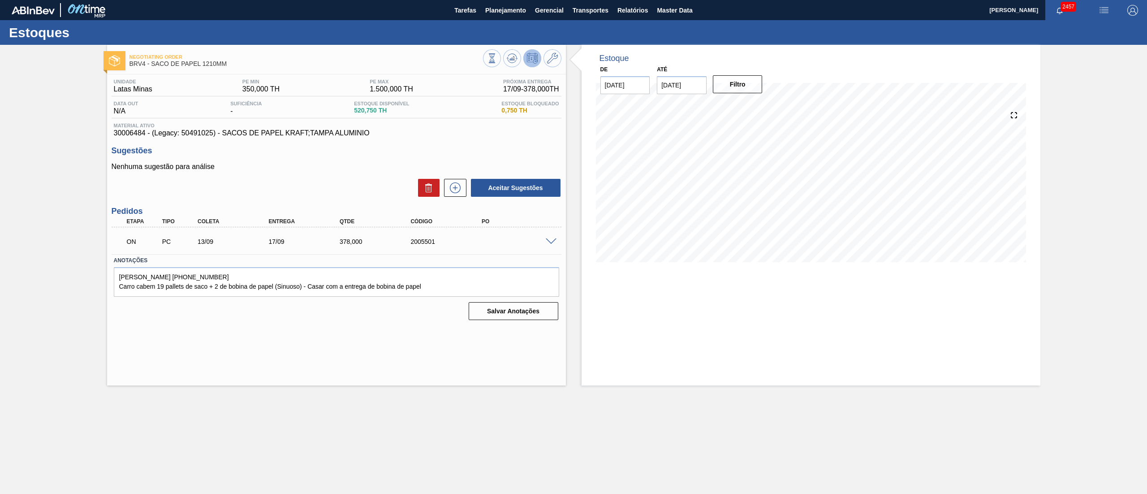
click at [547, 238] on div at bounding box center [553, 241] width 18 height 7
click at [550, 243] on span at bounding box center [551, 241] width 11 height 7
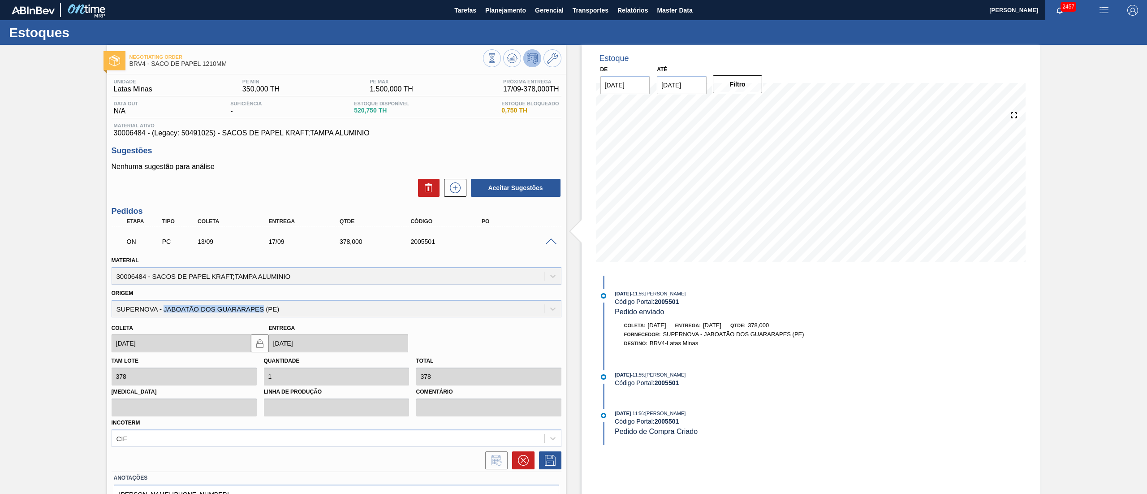
drag, startPoint x: 164, startPoint y: 307, endPoint x: 264, endPoint y: 311, distance: 100.1
click at [264, 311] on div "Origem SUPERNOVA - JABOATÃO DOS GUARARAPES (PE)" at bounding box center [337, 302] width 450 height 30
copy div "JABOATÃO DOS GUARARAPES"
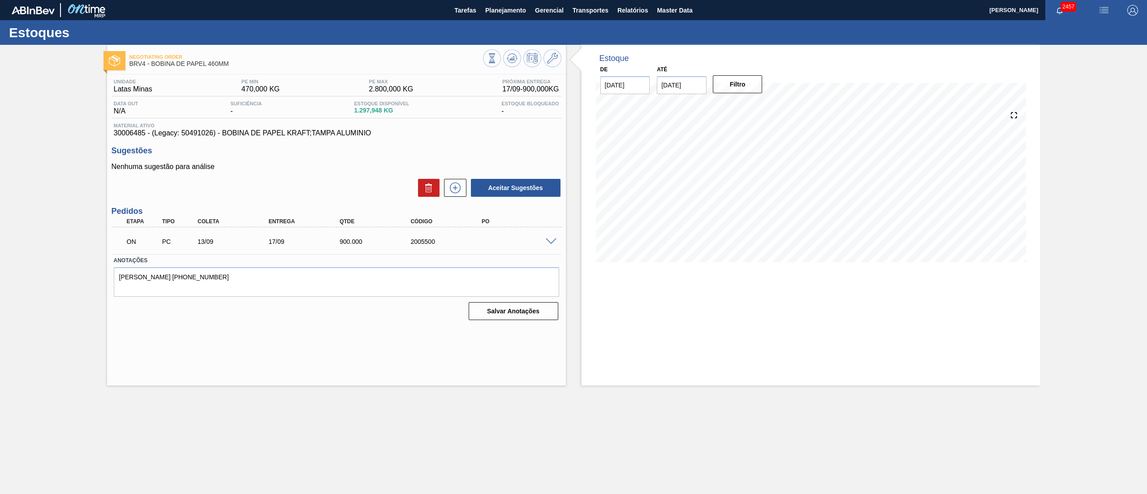
click at [544, 242] on div at bounding box center [553, 241] width 18 height 7
click at [548, 242] on span at bounding box center [551, 241] width 11 height 7
click at [551, 244] on span at bounding box center [551, 241] width 11 height 7
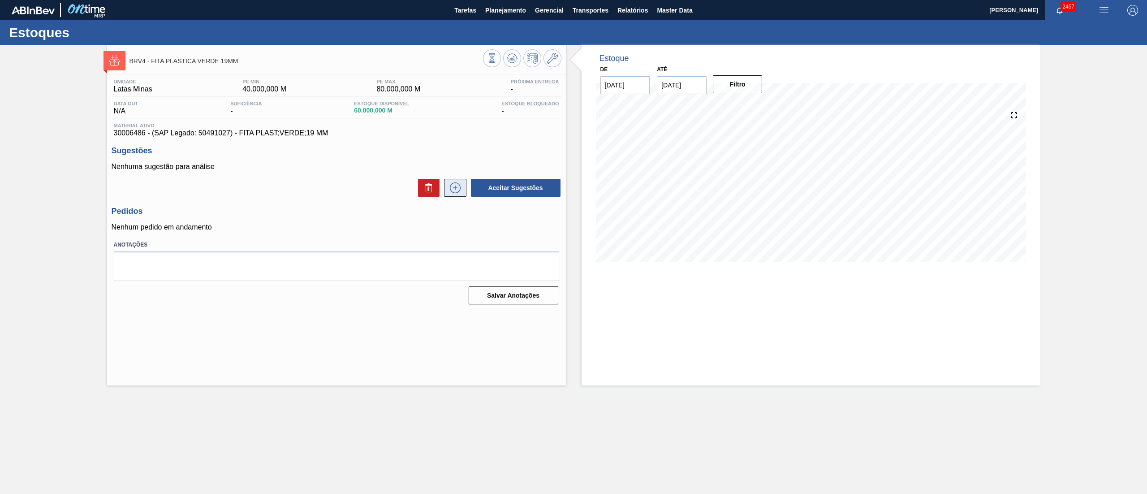
click at [461, 188] on icon at bounding box center [455, 187] width 14 height 11
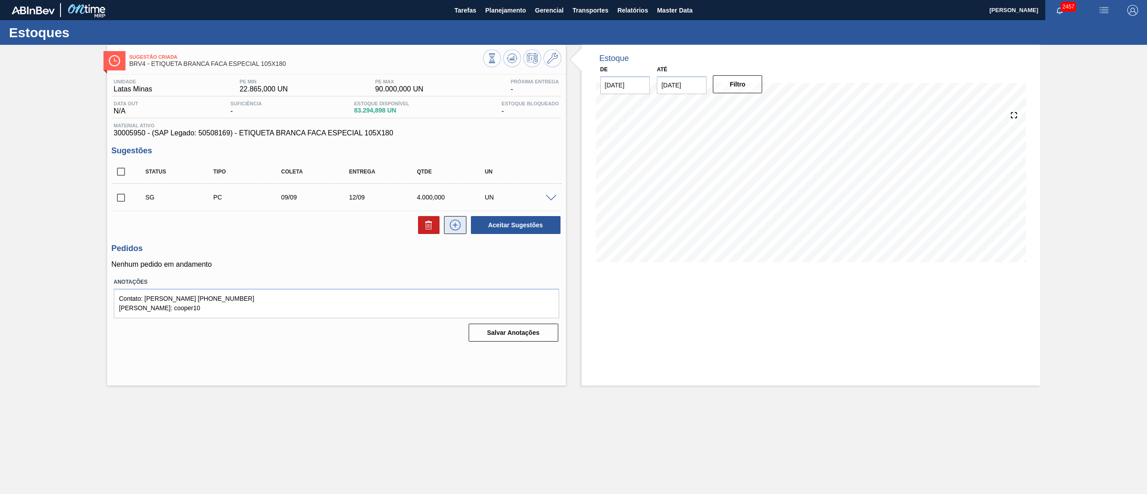
click at [456, 229] on icon at bounding box center [455, 225] width 14 height 11
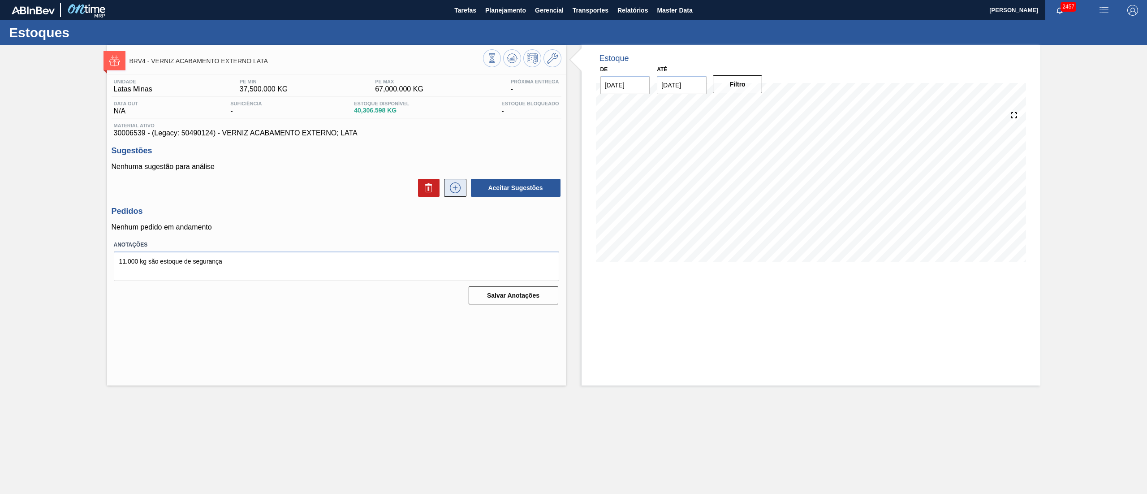
click at [459, 195] on button at bounding box center [455, 188] width 22 height 18
click at [455, 187] on icon at bounding box center [455, 188] width 0 height 5
click at [460, 188] on icon at bounding box center [455, 187] width 11 height 11
